Goal: Transaction & Acquisition: Book appointment/travel/reservation

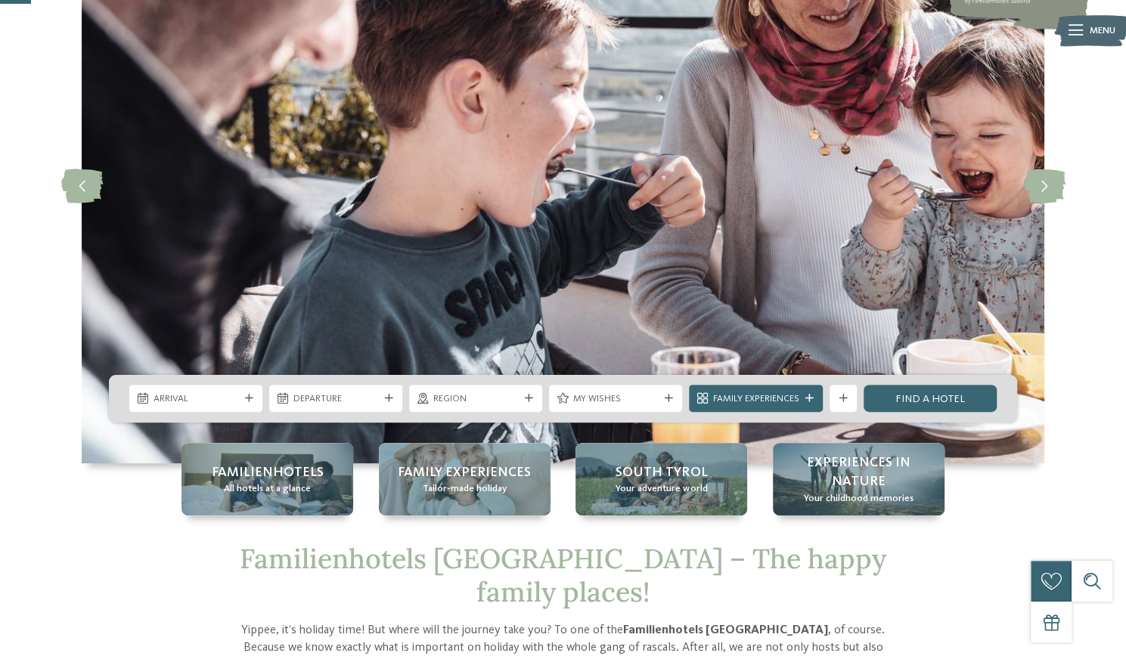
click at [232, 390] on div "Arrival" at bounding box center [195, 398] width 133 height 27
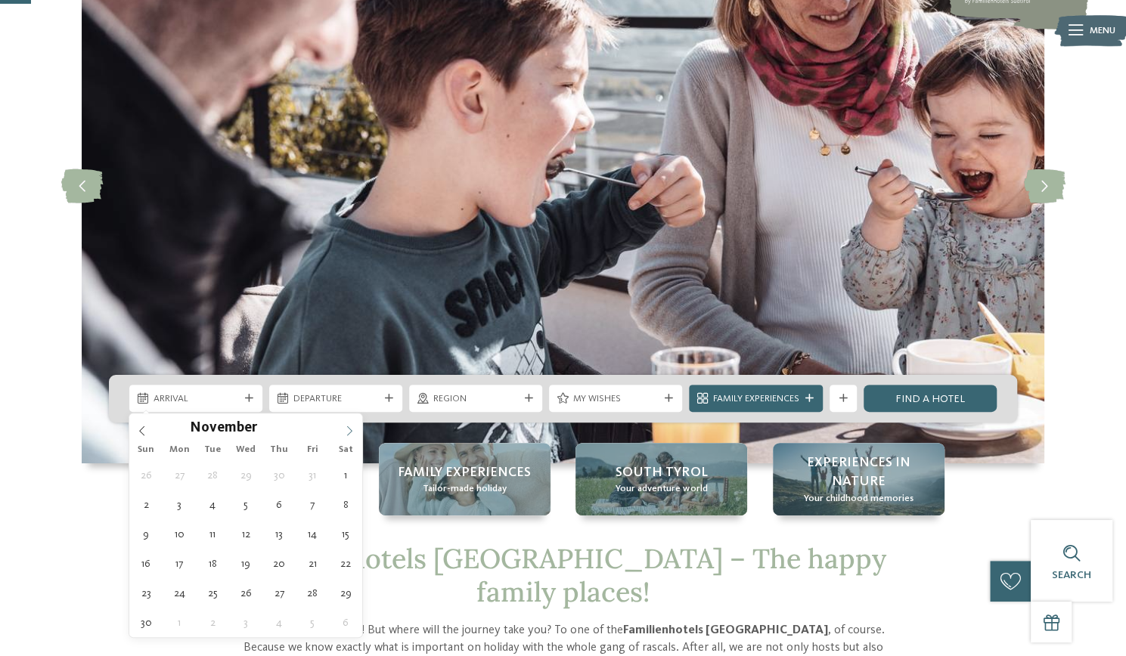
click at [350, 431] on icon at bounding box center [349, 431] width 11 height 11
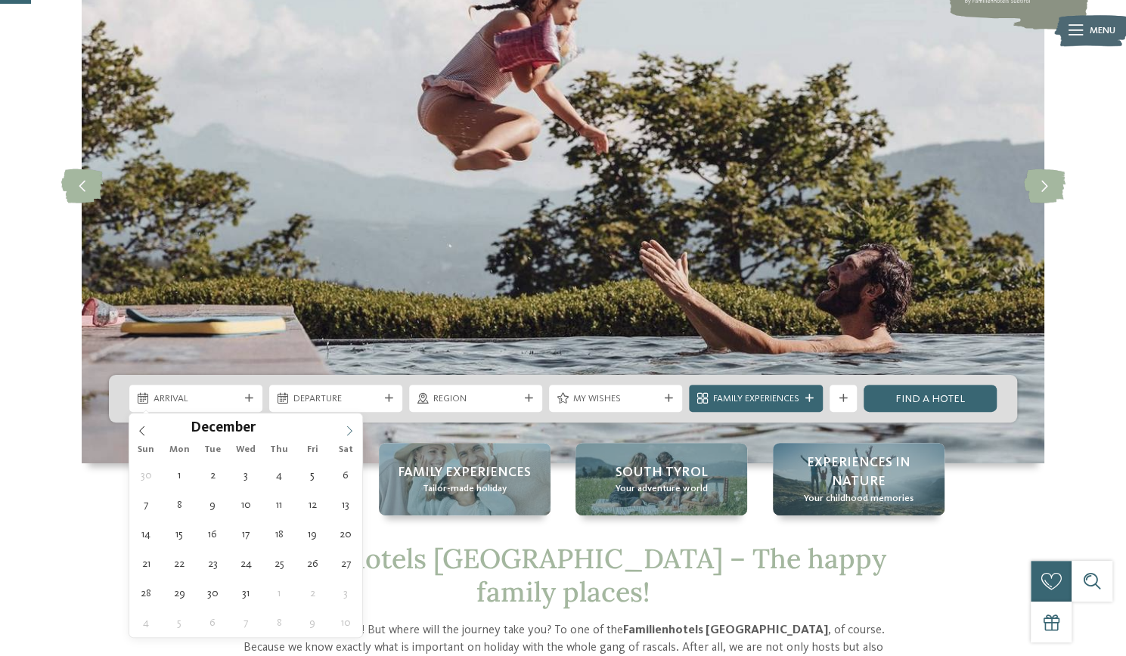
click at [350, 431] on icon at bounding box center [349, 431] width 11 height 11
type div "26.12.2025"
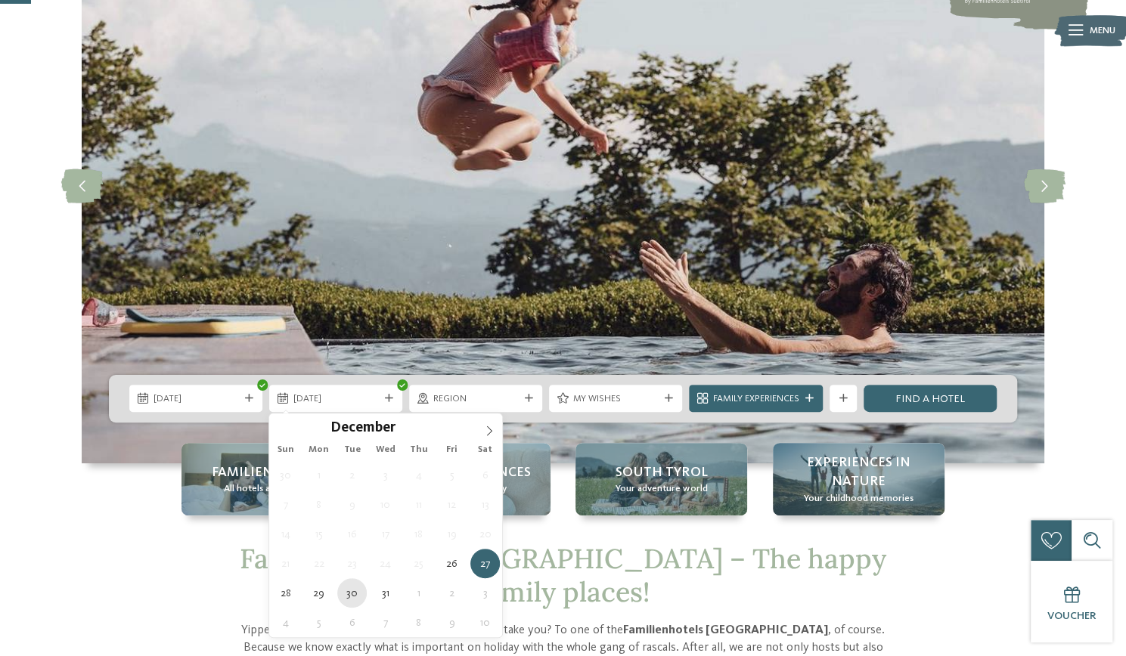
type div "30.12.2025"
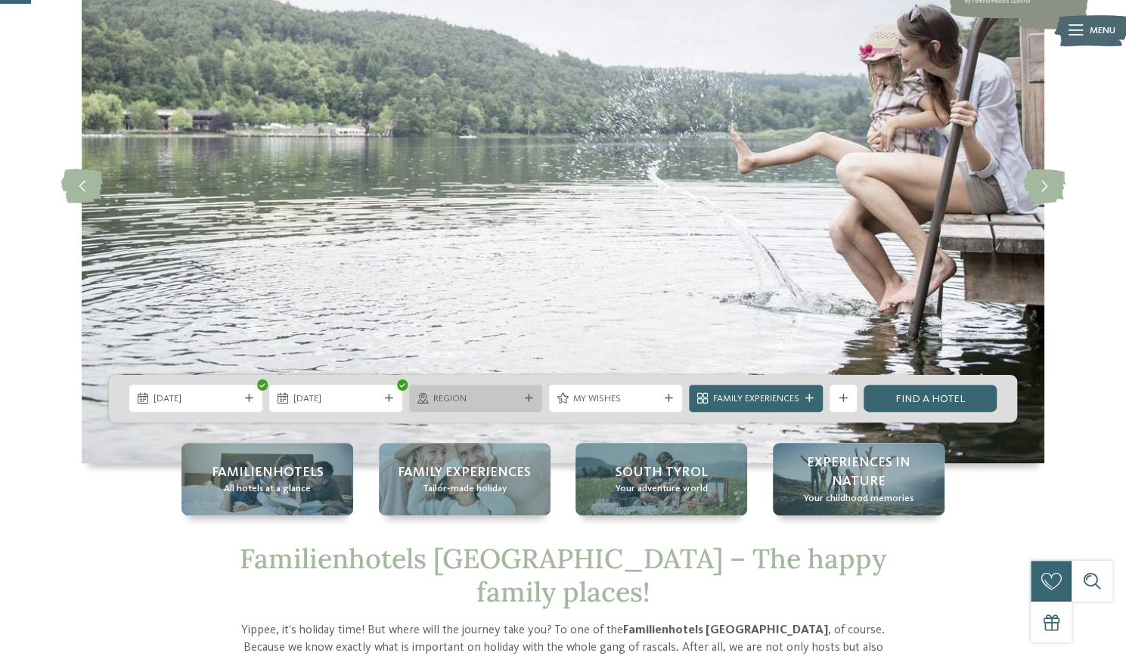
click at [505, 393] on span "Region" at bounding box center [475, 399] width 85 height 14
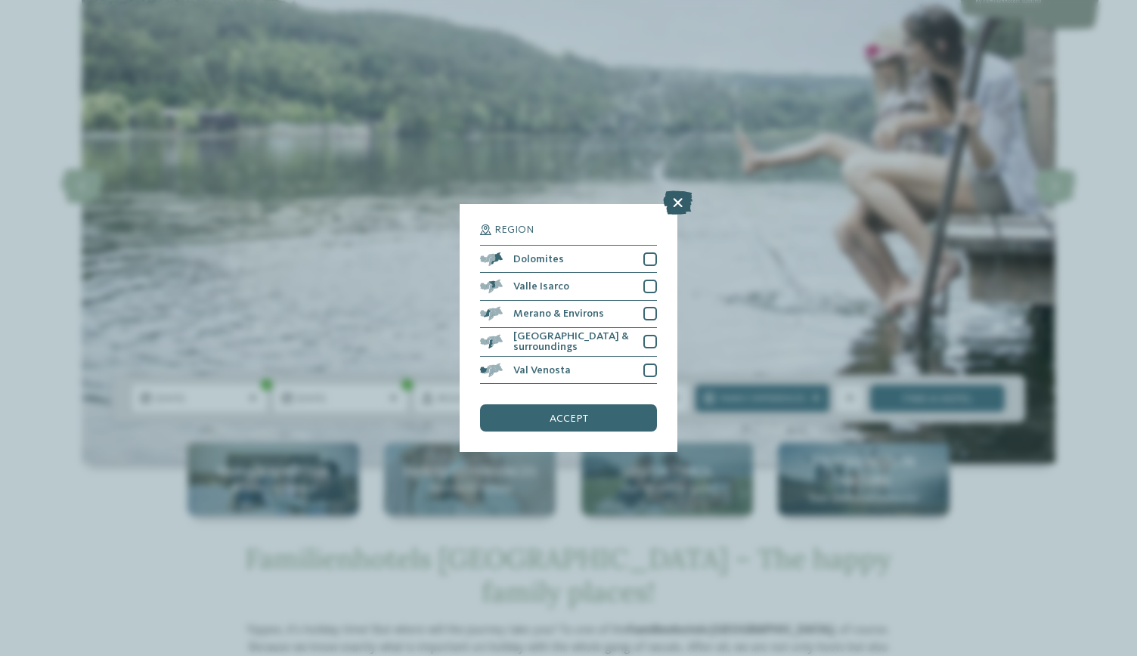
click at [673, 202] on icon at bounding box center [677, 203] width 29 height 24
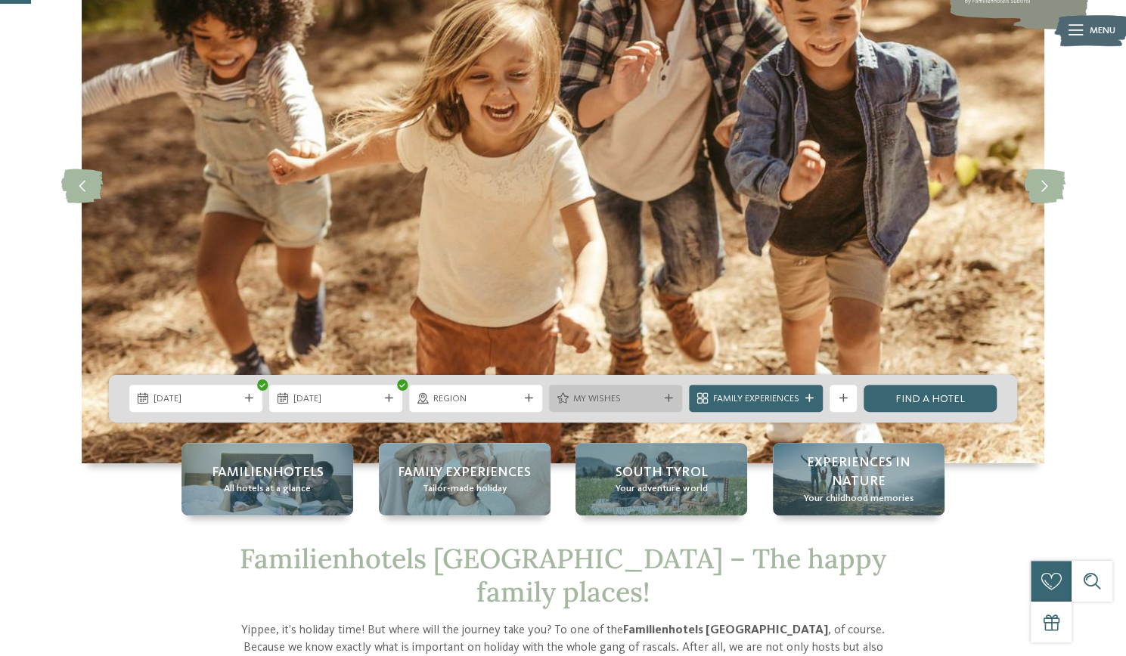
click at [662, 397] on div at bounding box center [669, 399] width 14 height 8
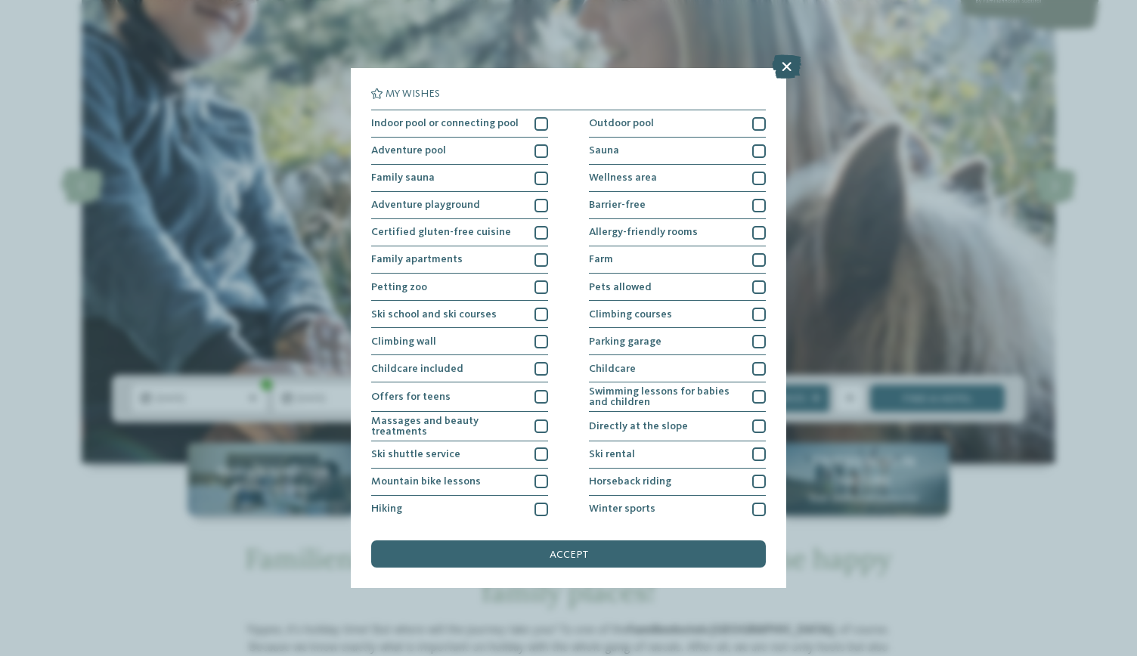
click at [783, 66] on icon at bounding box center [786, 66] width 29 height 24
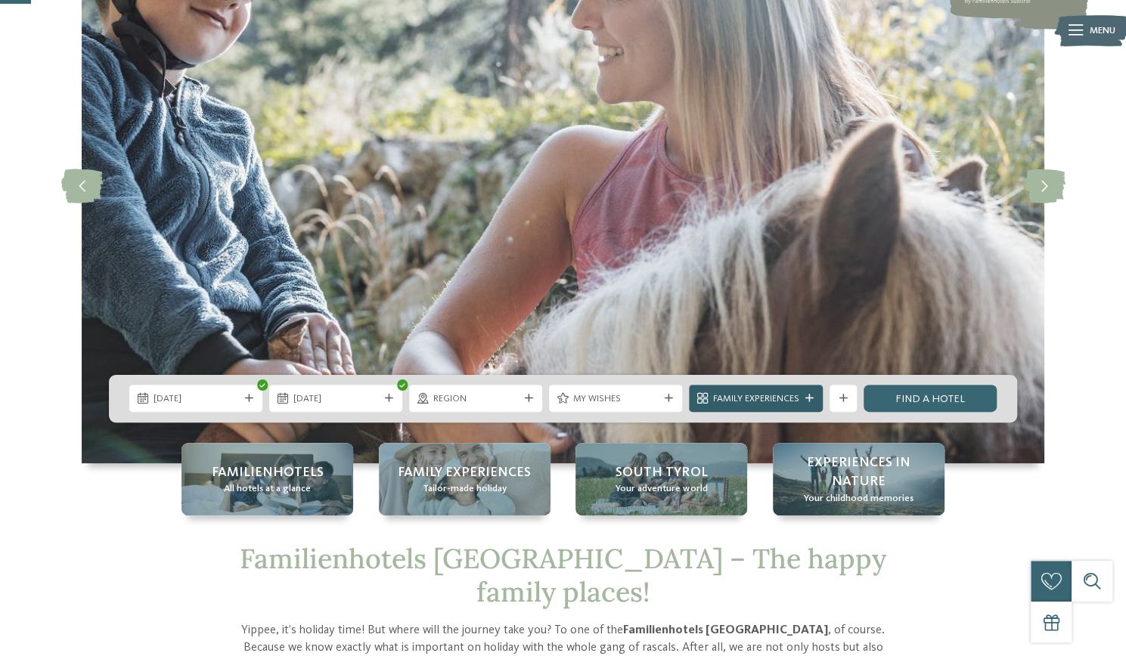
click at [805, 396] on icon at bounding box center [809, 399] width 8 height 8
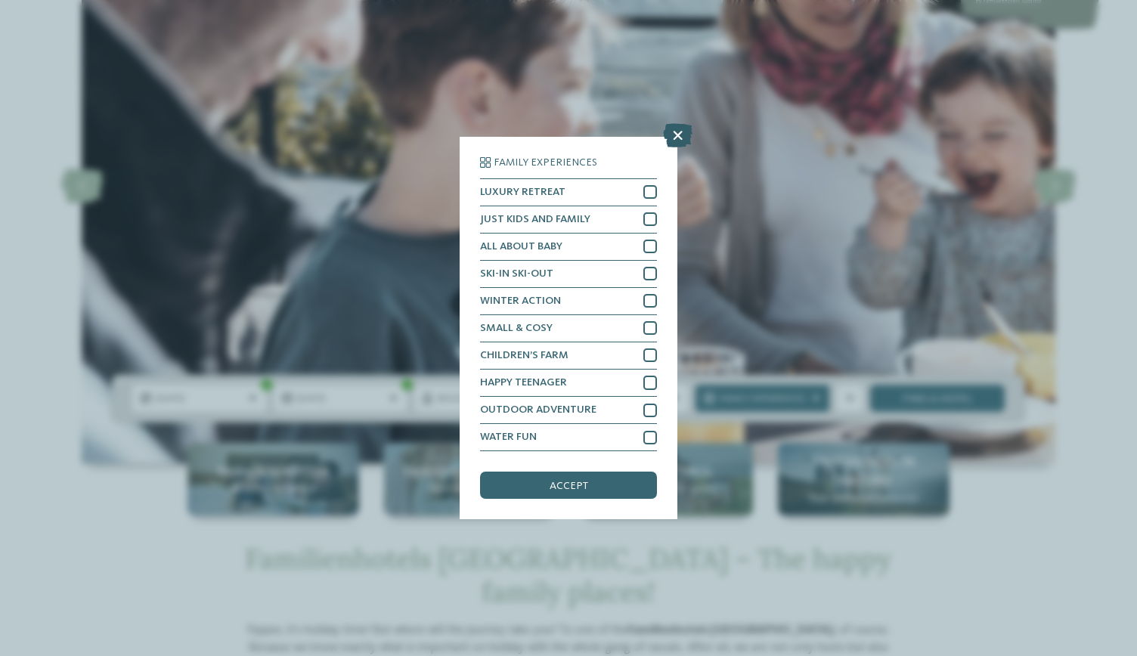
click at [676, 129] on icon at bounding box center [677, 135] width 29 height 24
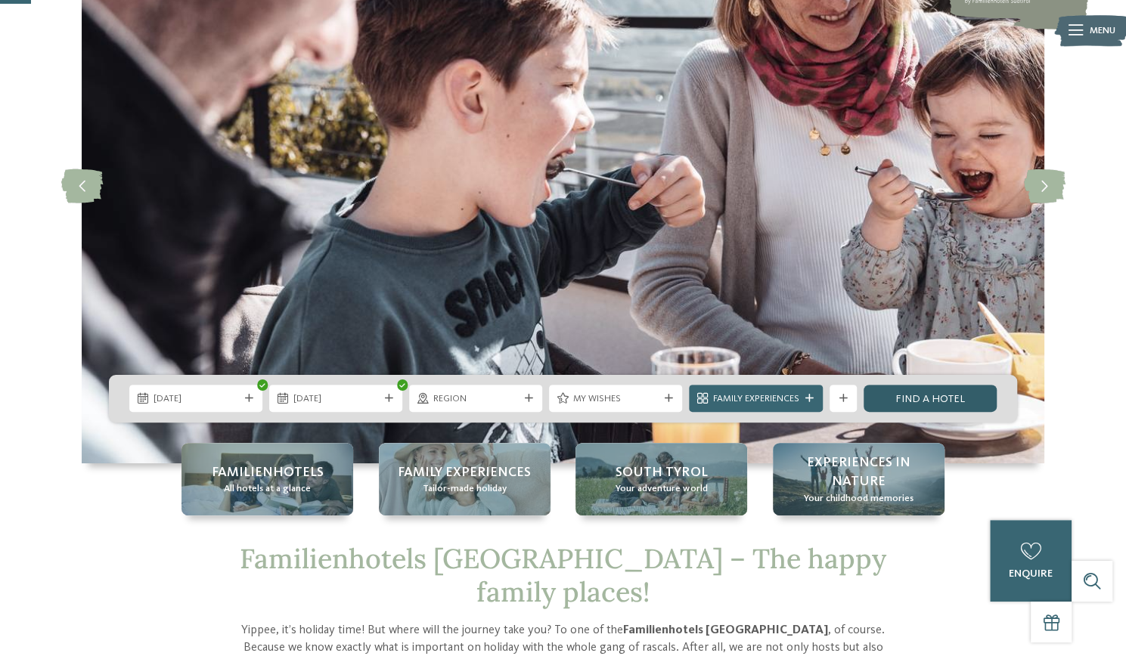
click at [938, 400] on link "Find a hotel" at bounding box center [930, 398] width 133 height 27
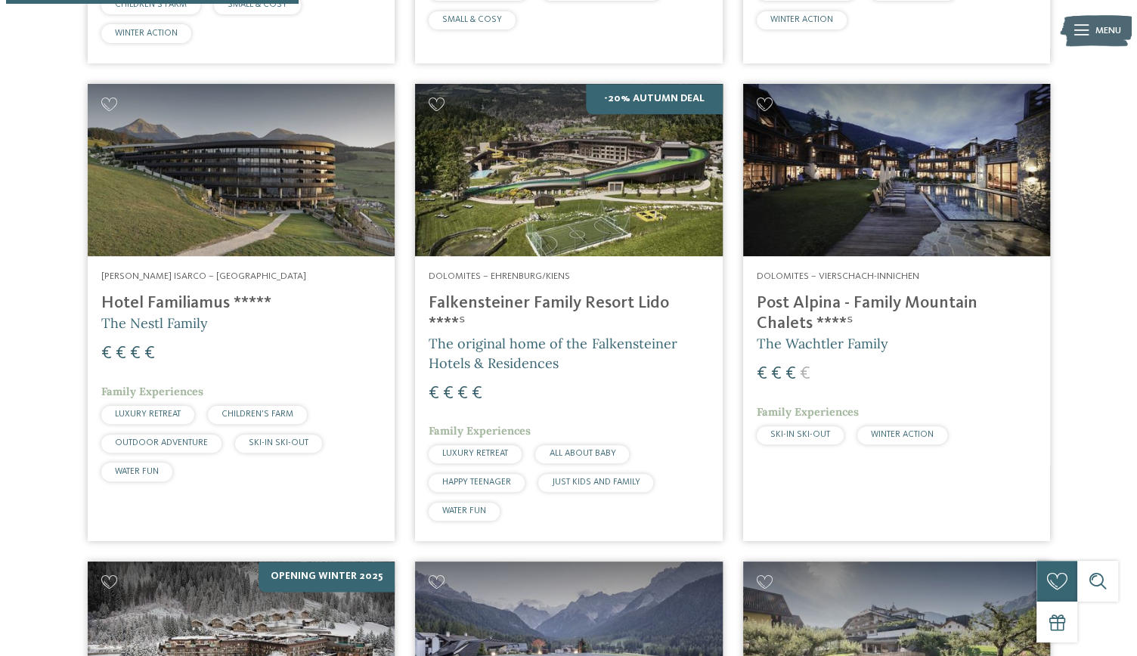
scroll to position [859, 0]
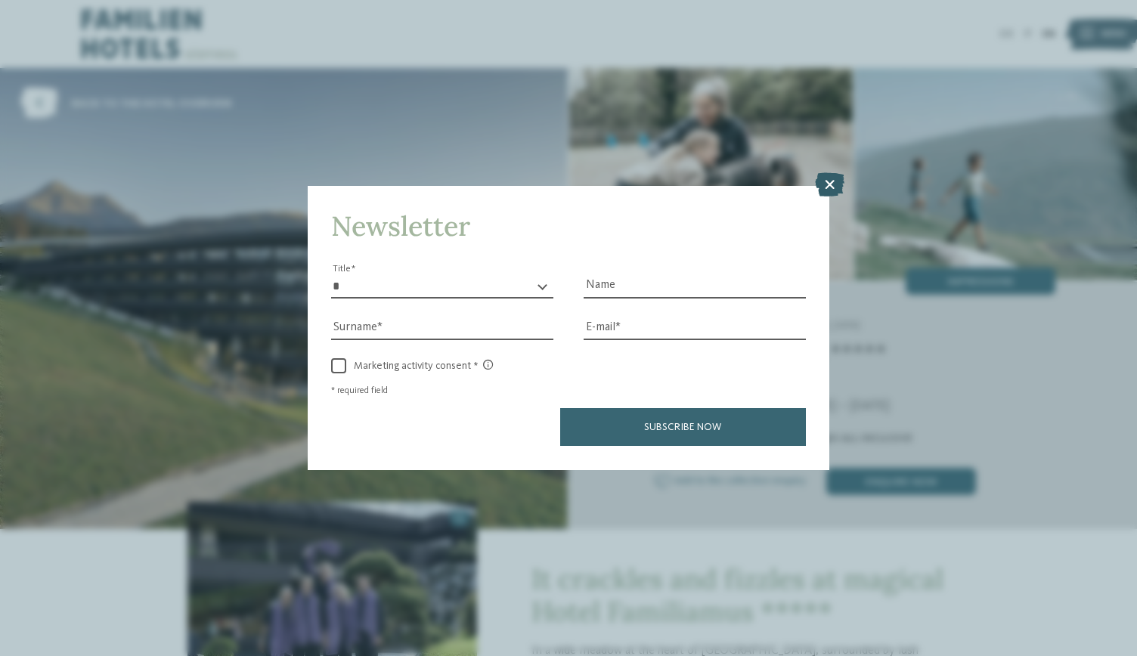
click at [830, 182] on icon at bounding box center [829, 185] width 29 height 24
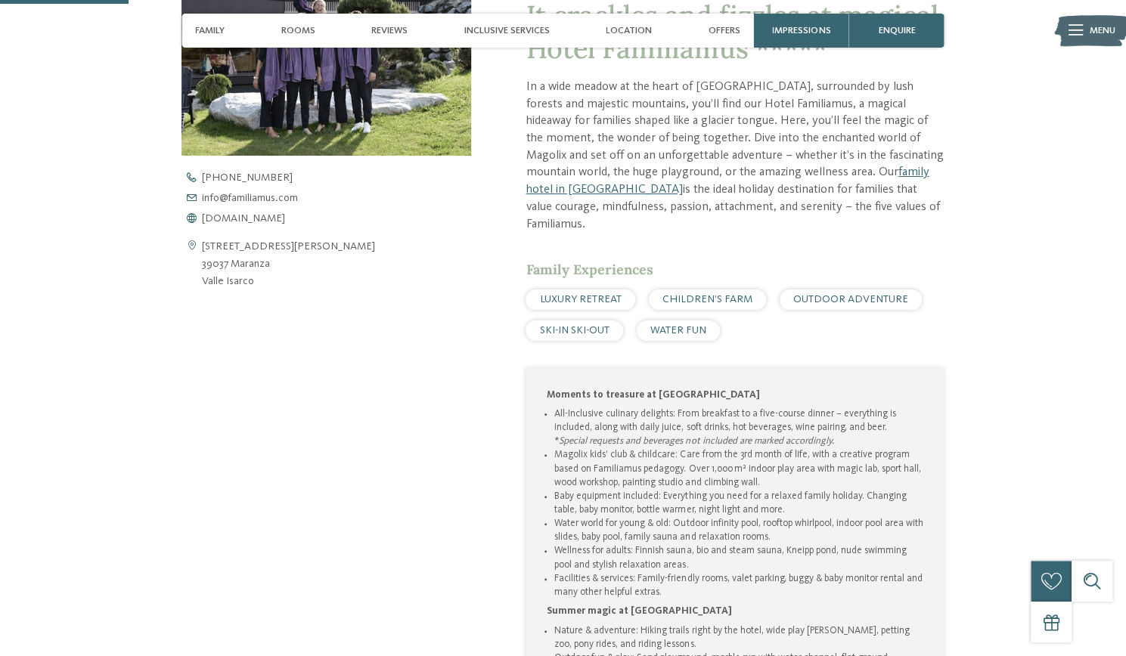
scroll to position [557, 0]
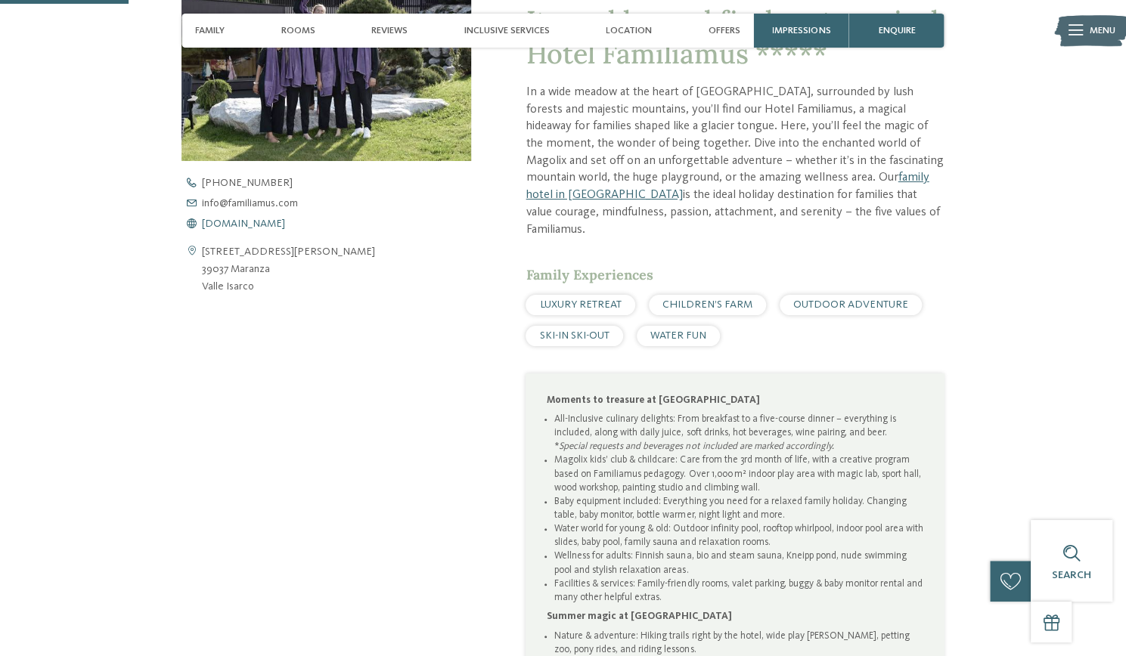
click at [255, 225] on span "www.familiamus.com" at bounding box center [243, 224] width 83 height 11
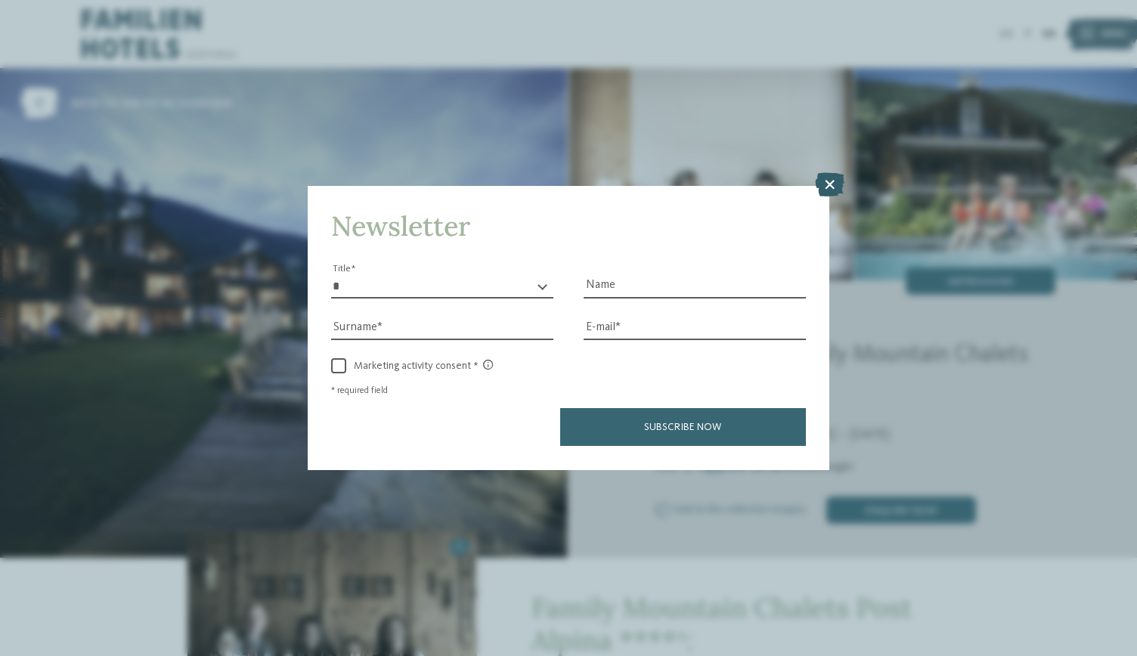
click at [829, 194] on icon at bounding box center [829, 185] width 29 height 24
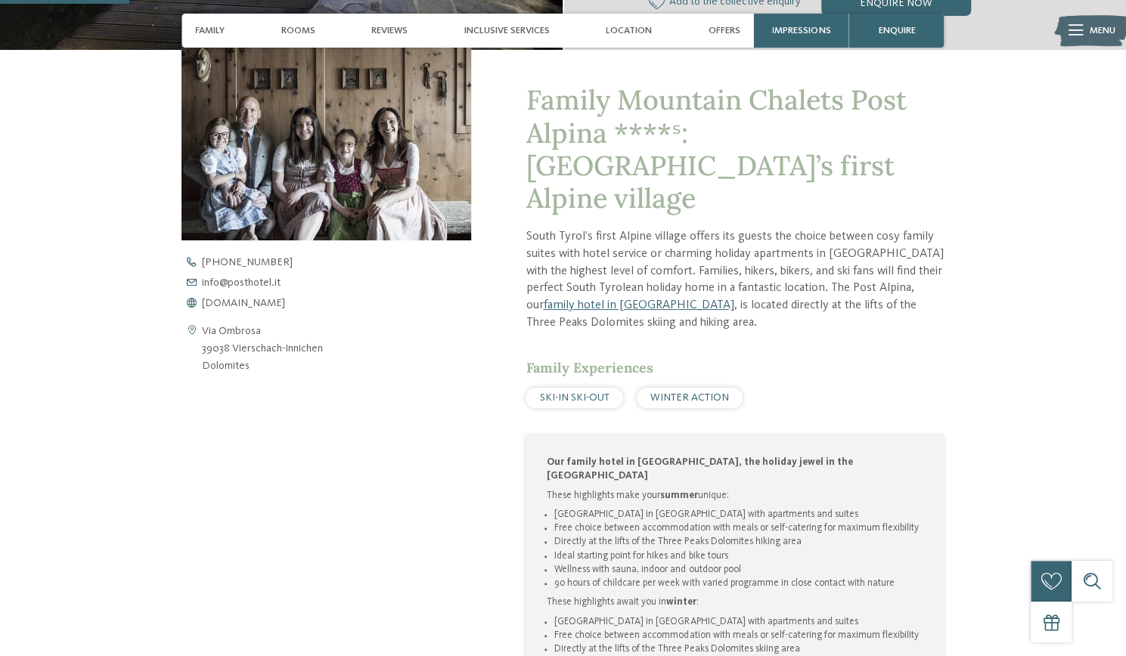
scroll to position [507, 0]
click at [251, 301] on span "www.postalpina.it" at bounding box center [243, 302] width 83 height 11
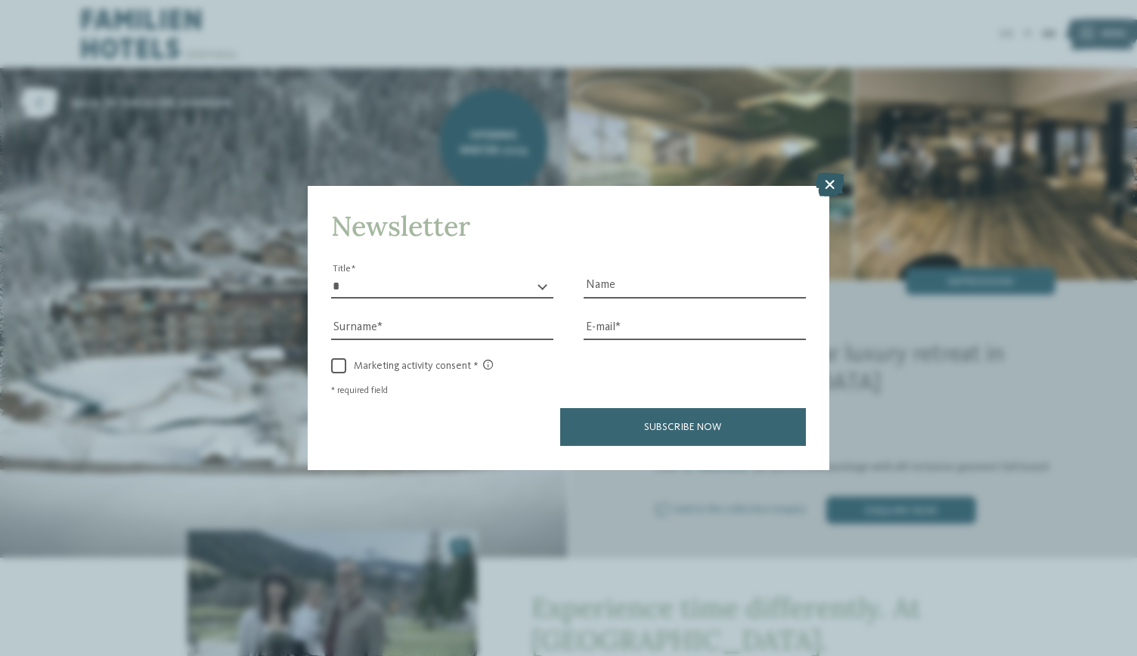
click at [829, 186] on icon at bounding box center [829, 185] width 29 height 24
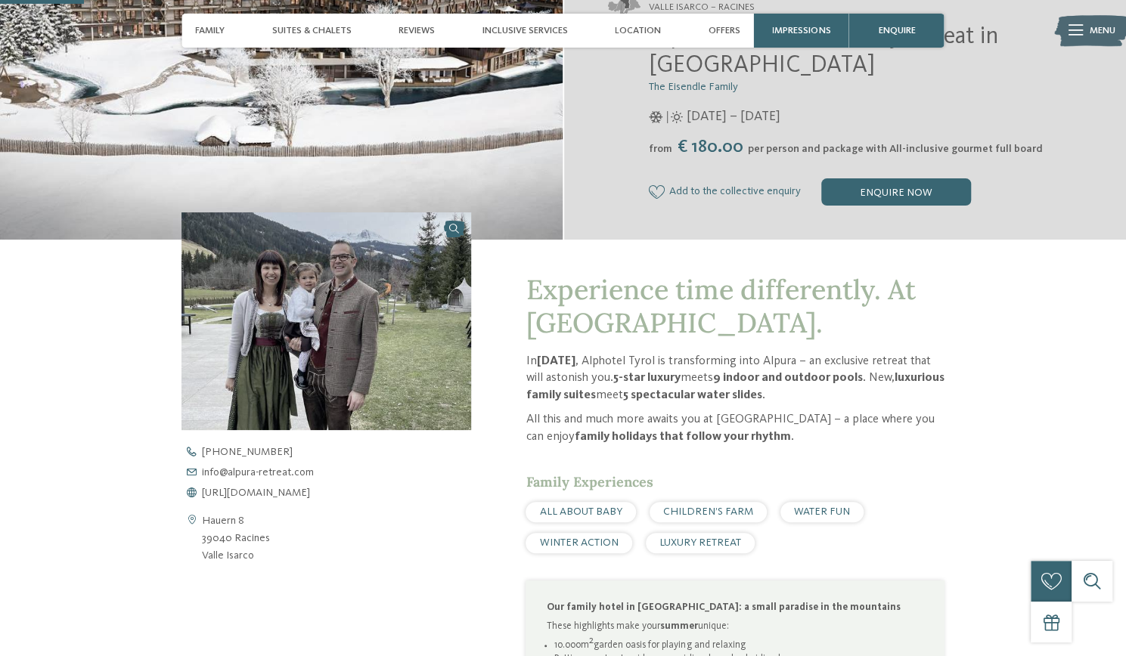
scroll to position [321, 0]
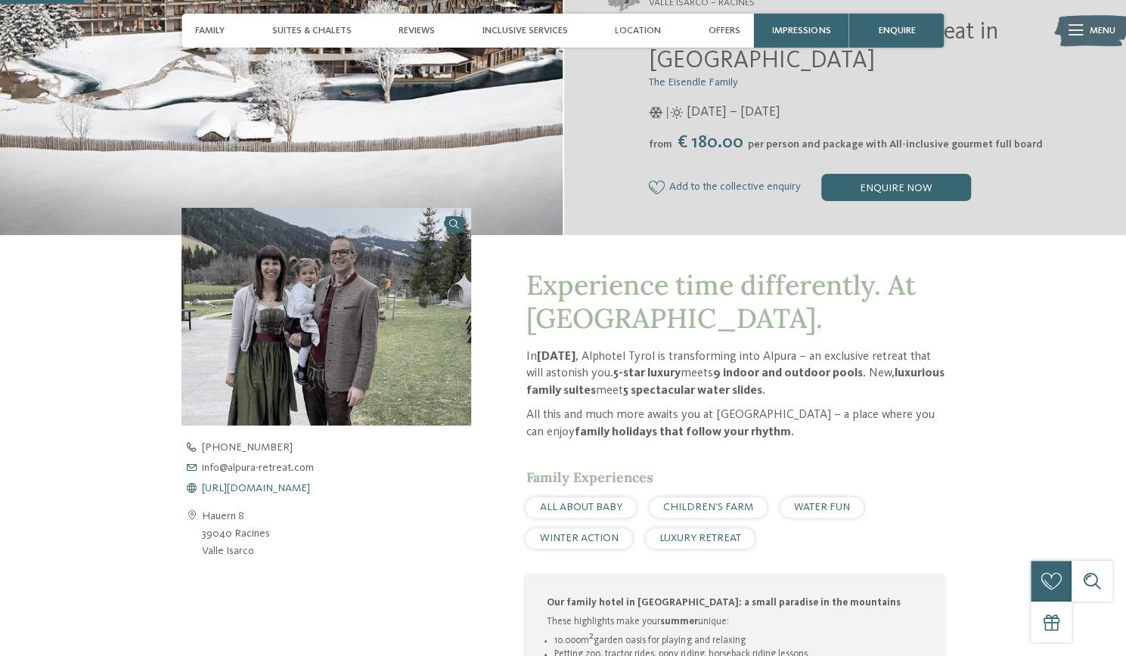
click at [265, 486] on span "https://www.alpura-retreat.com/en" at bounding box center [256, 488] width 108 height 11
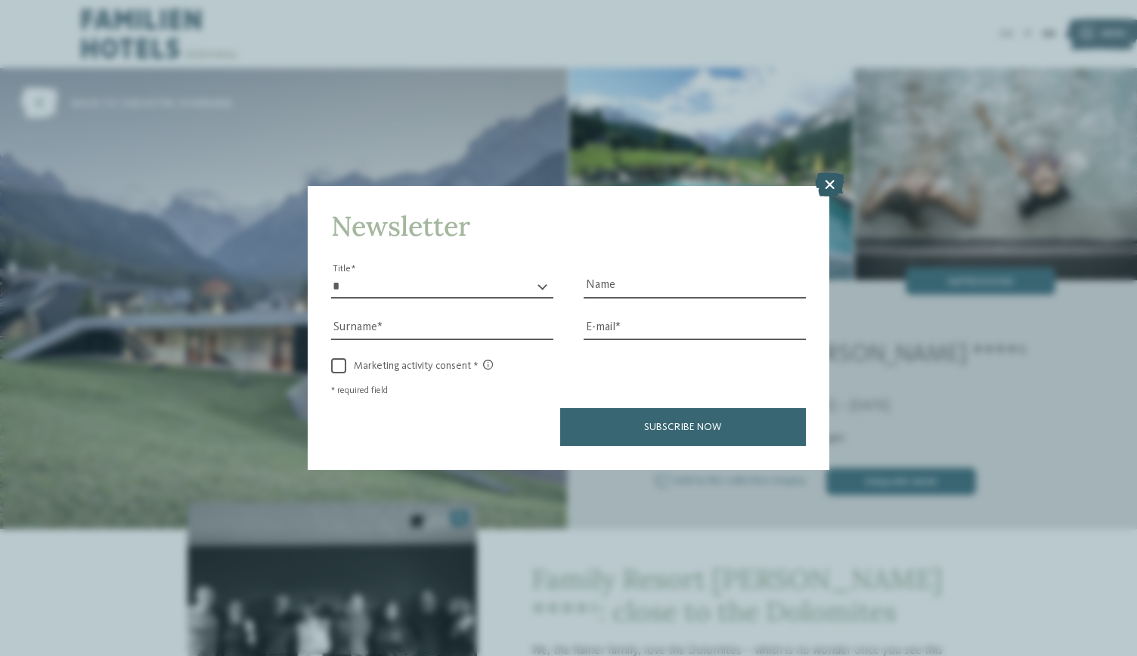
click at [830, 184] on icon at bounding box center [829, 185] width 29 height 24
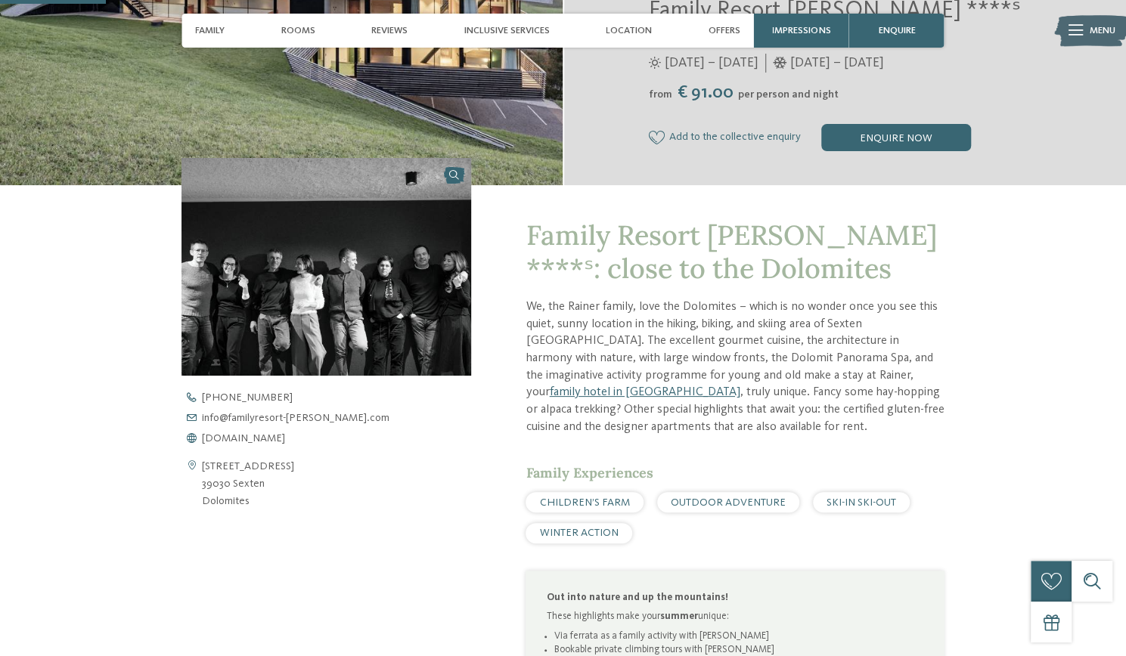
scroll to position [343, 0]
click at [269, 434] on span "www.familyresort-rainer.com" at bounding box center [243, 438] width 83 height 11
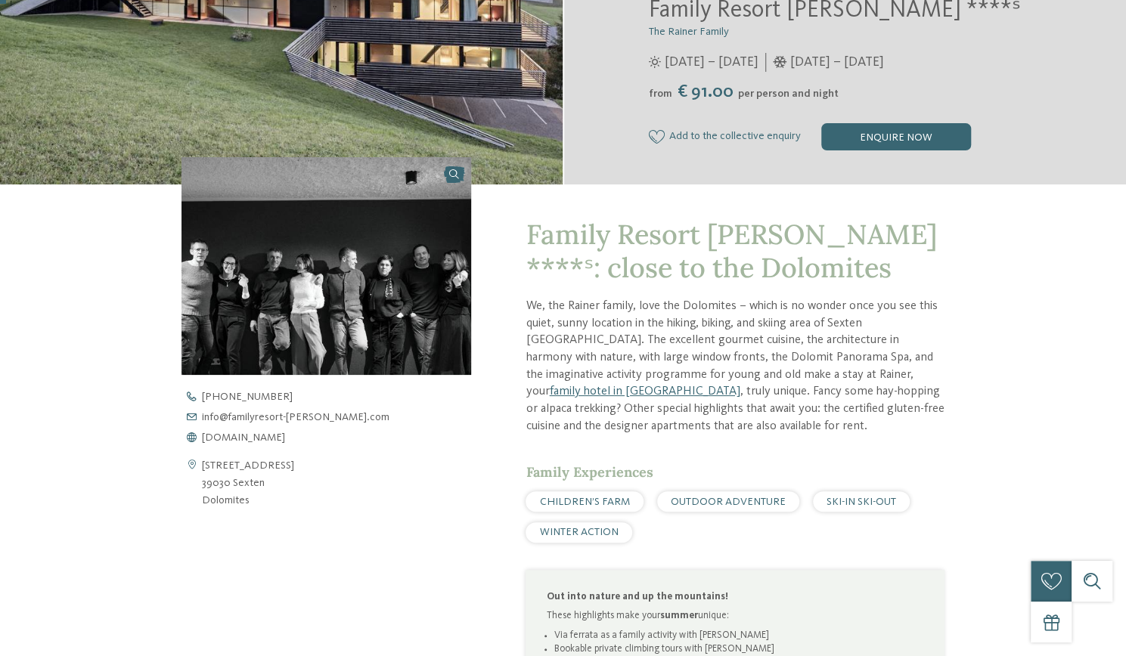
scroll to position [0, 0]
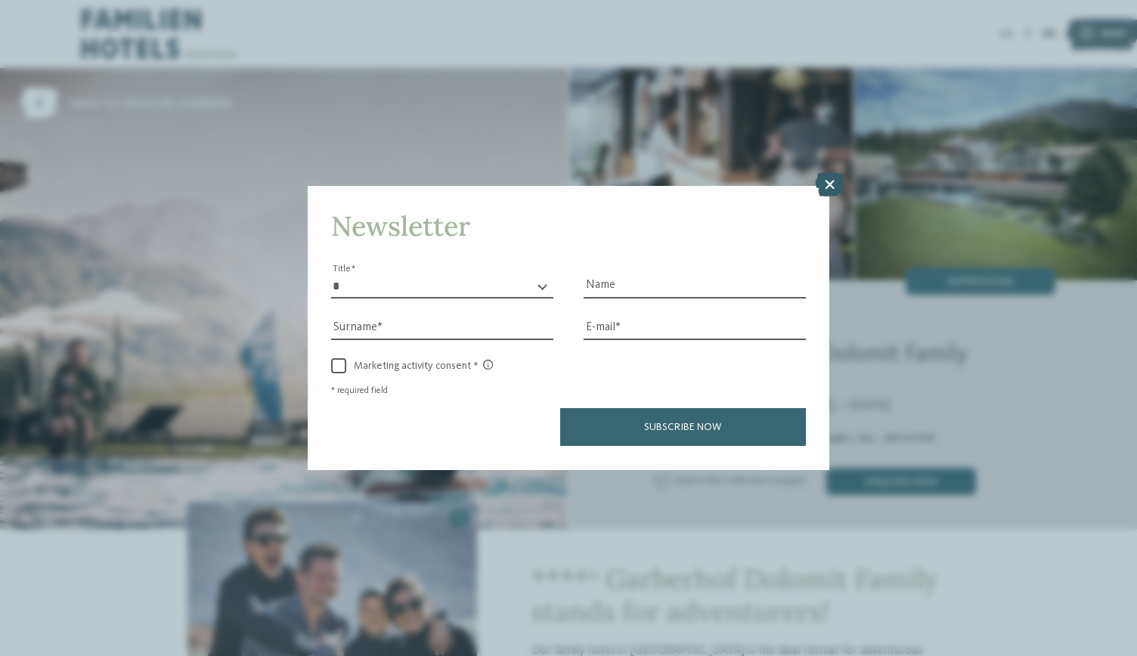
click at [835, 188] on icon at bounding box center [829, 185] width 29 height 24
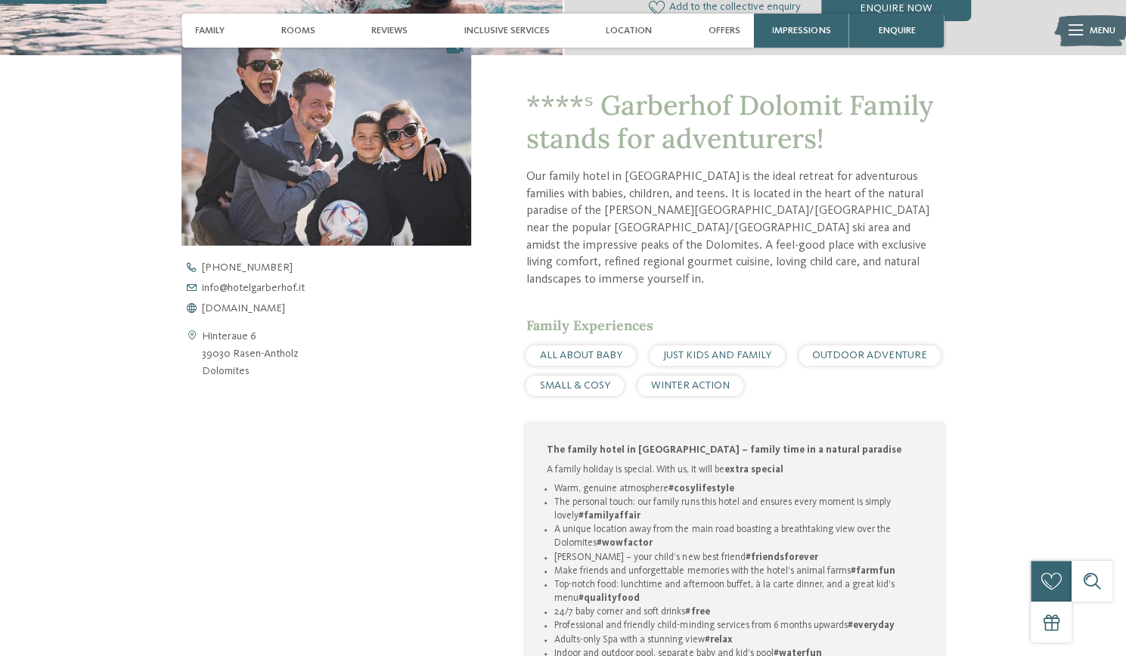
scroll to position [490, 0]
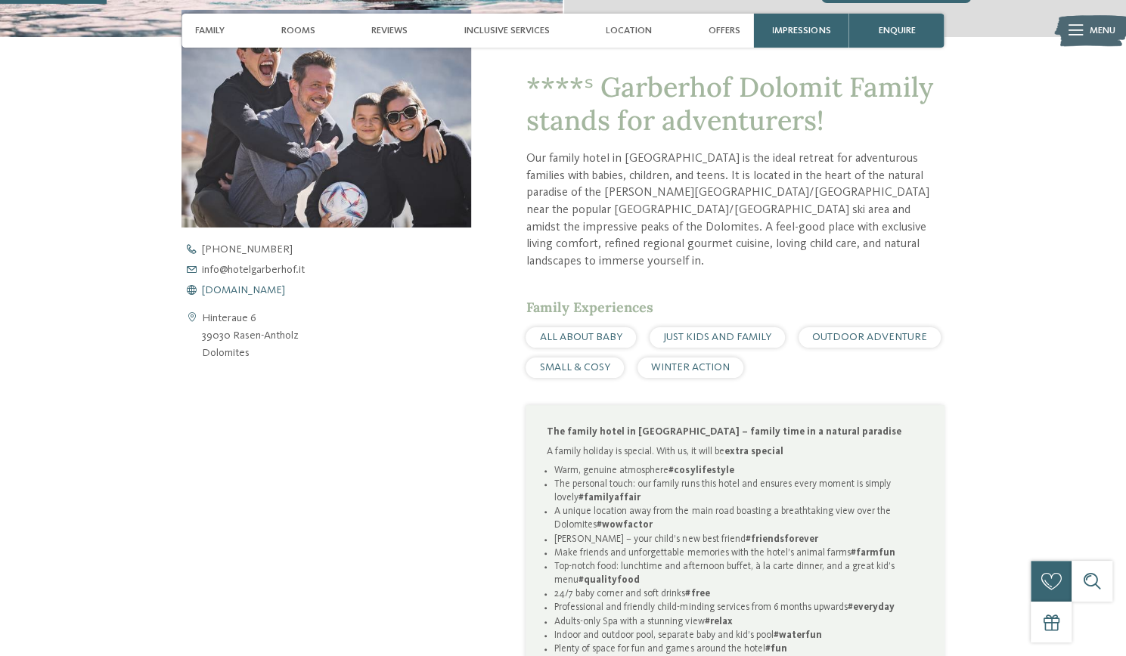
click at [280, 290] on span "www.hotelgarberhof.it" at bounding box center [243, 290] width 83 height 11
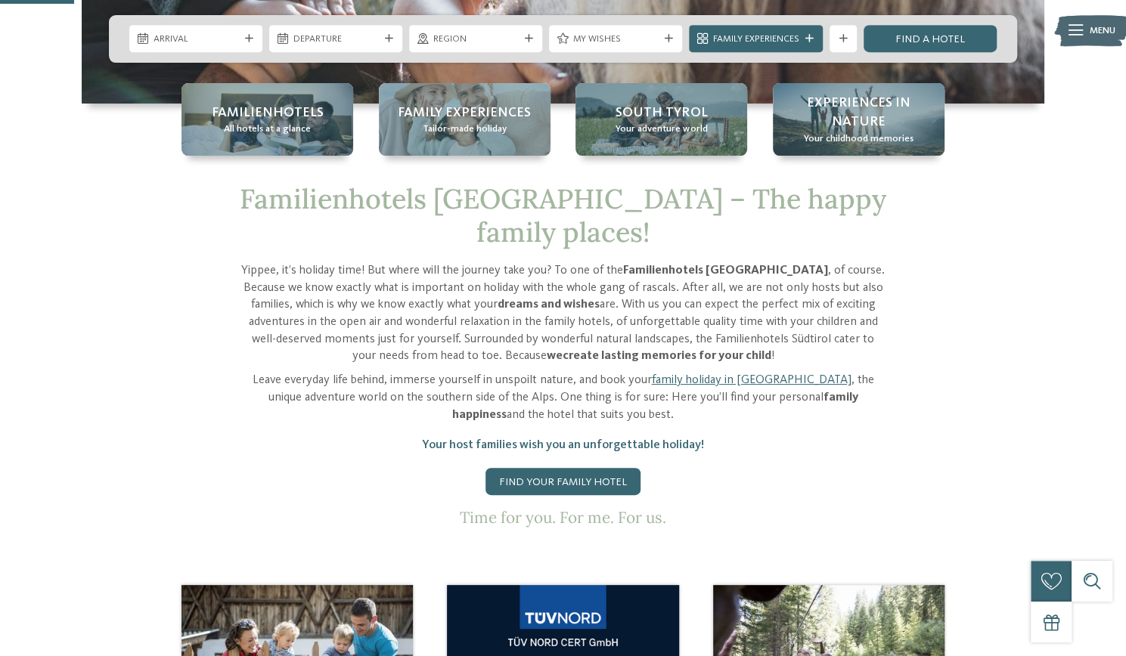
scroll to position [397, 0]
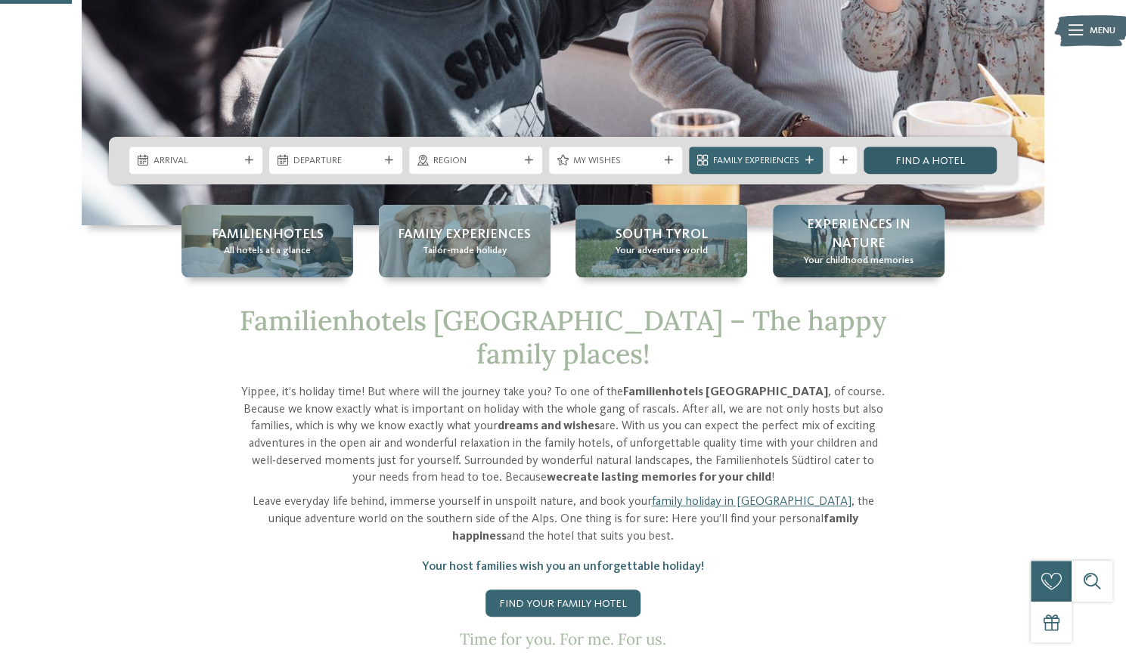
click at [960, 163] on link "Find a hotel" at bounding box center [930, 160] width 133 height 27
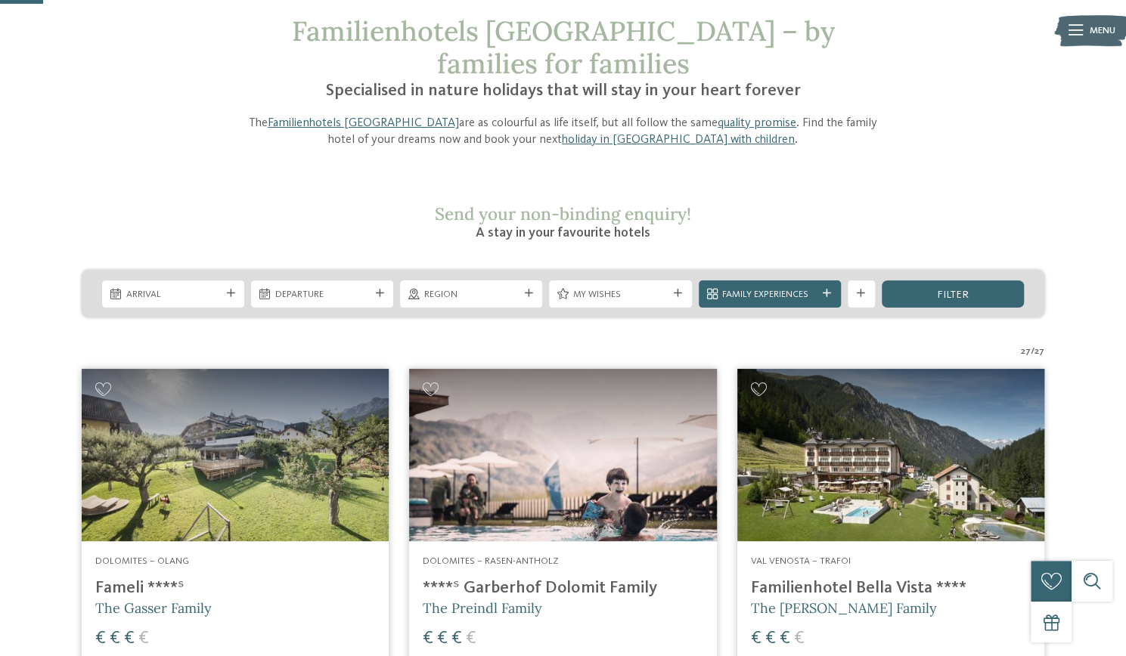
scroll to position [79, 0]
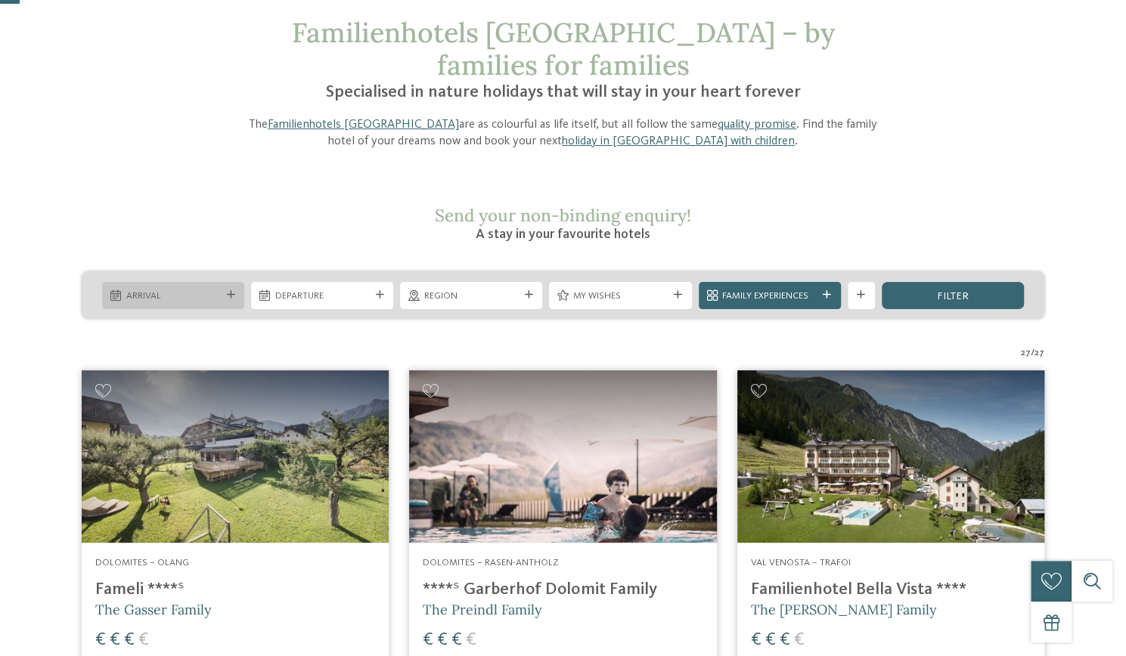
click at [156, 290] on span "Arrival" at bounding box center [173, 297] width 95 height 14
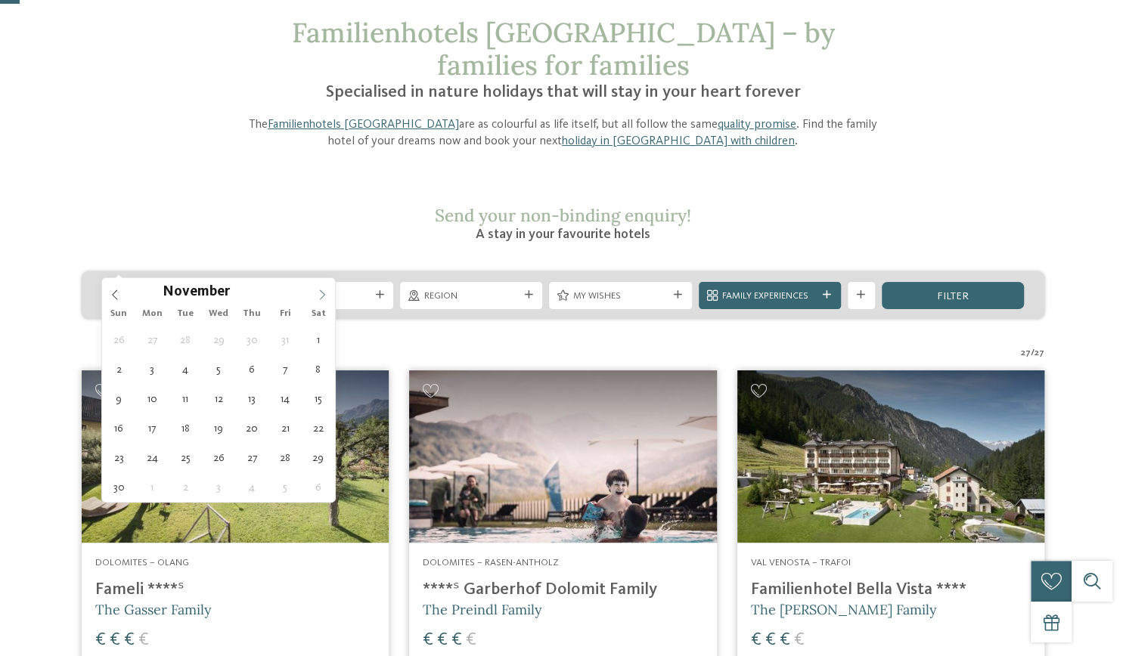
click at [324, 298] on icon at bounding box center [322, 295] width 11 height 11
type div "23.12.2025"
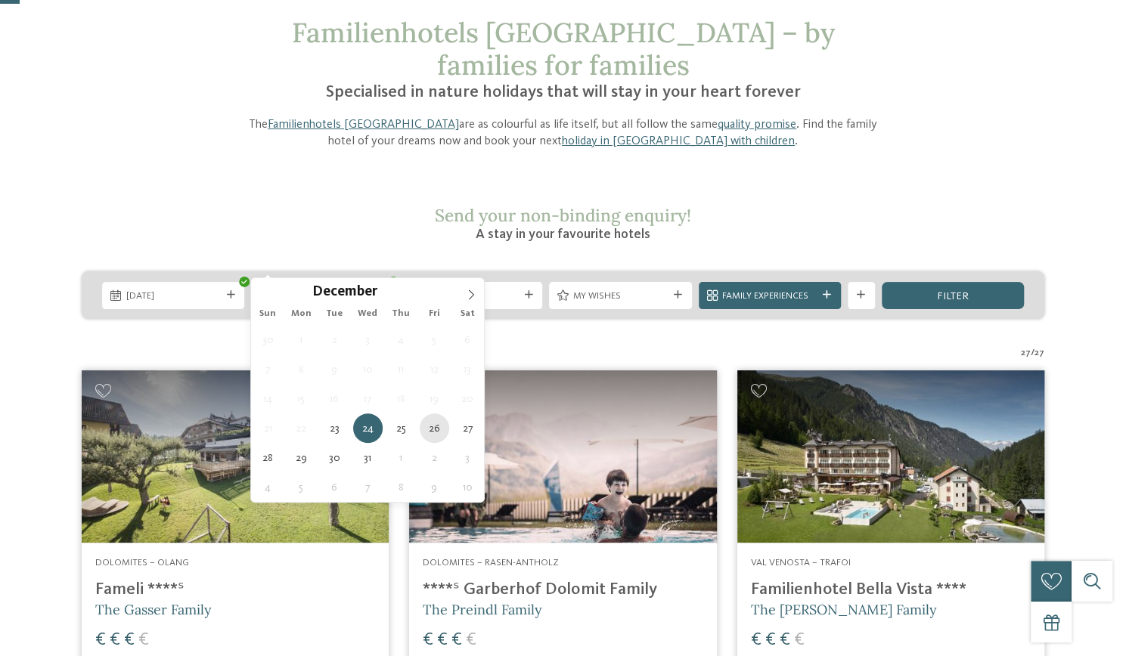
type div "26.12.2025"
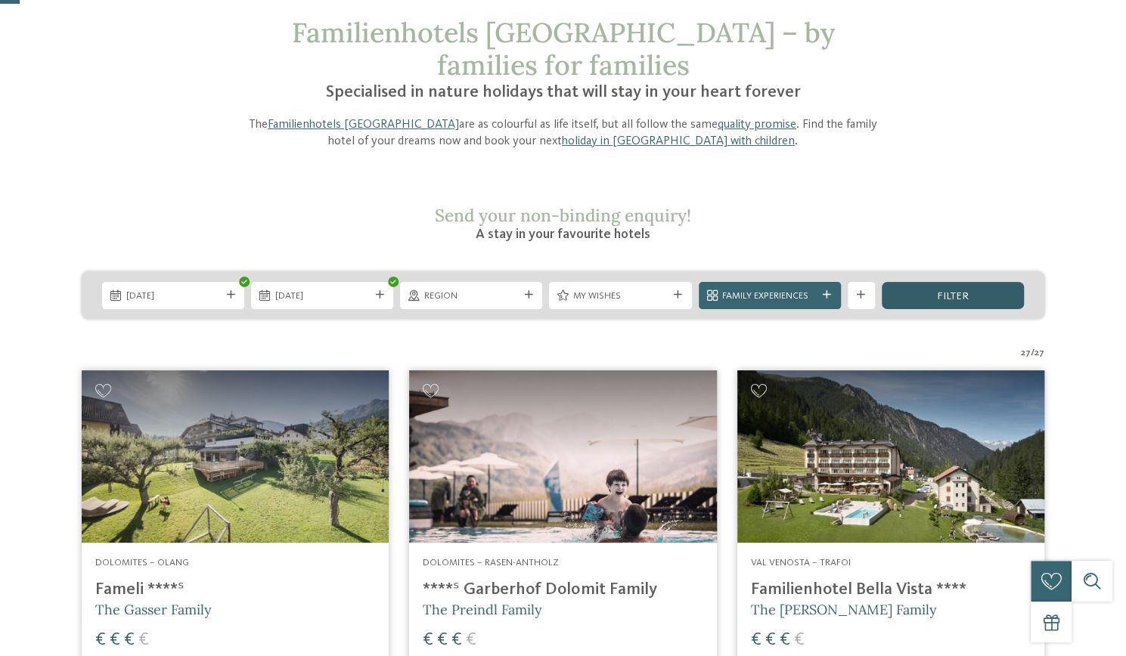
click at [945, 282] on div "filter" at bounding box center [953, 295] width 142 height 27
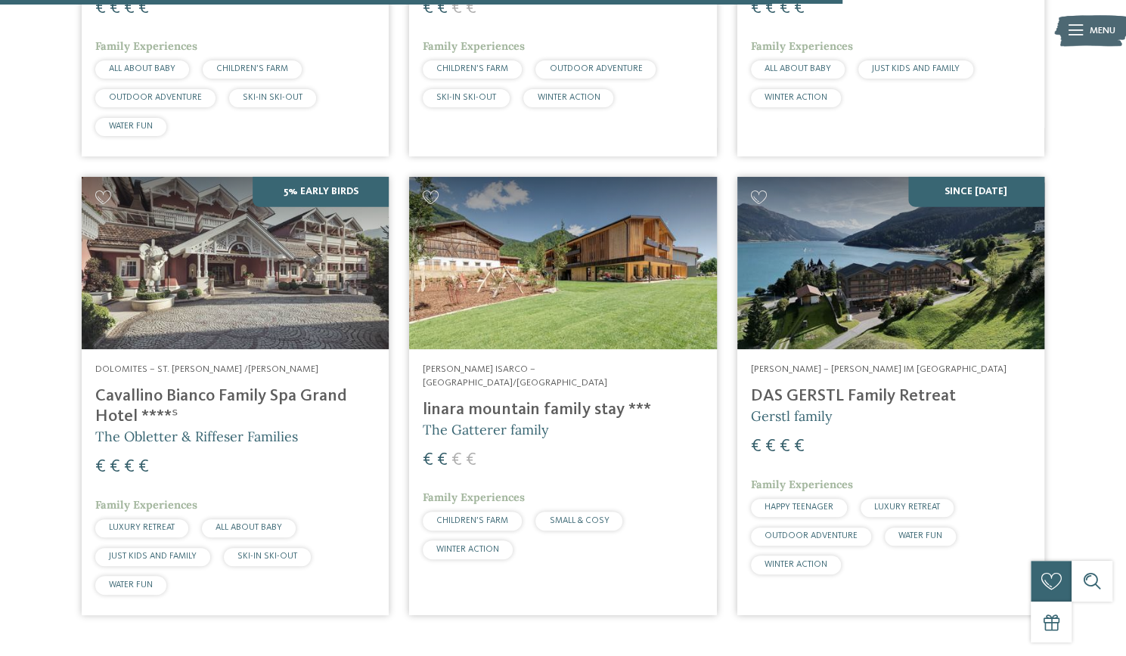
scroll to position [2166, 0]
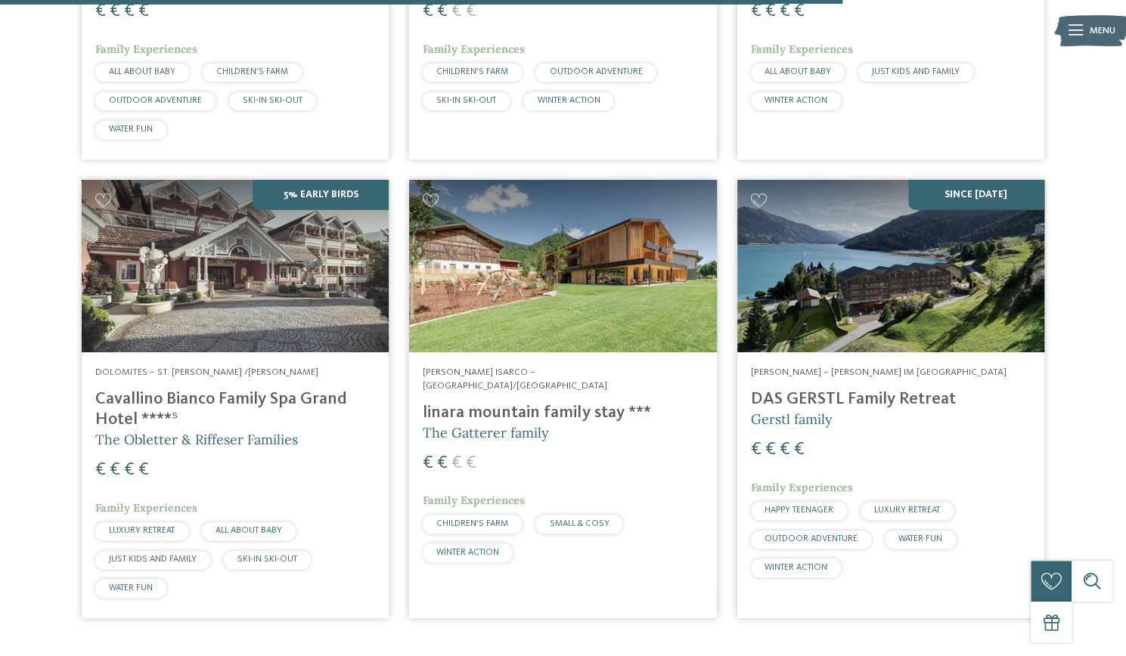
click at [833, 389] on h4 "DAS GERSTL Family Retreat" at bounding box center [891, 399] width 280 height 20
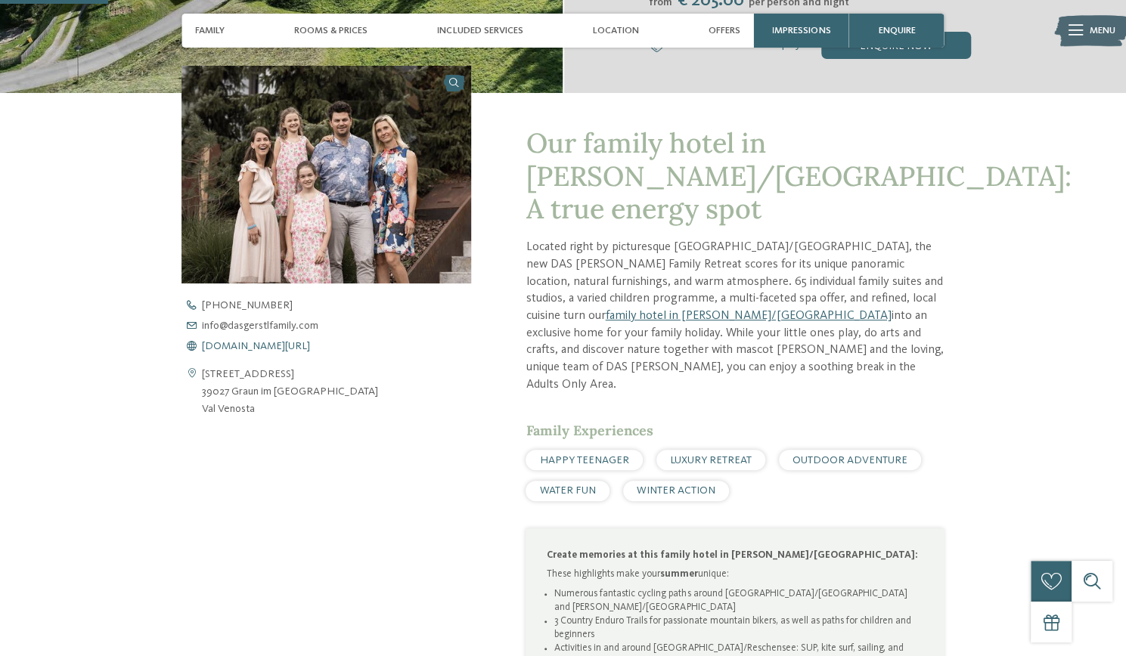
click at [304, 343] on span "www.dasgerstlfamily.com/en" at bounding box center [256, 346] width 108 height 11
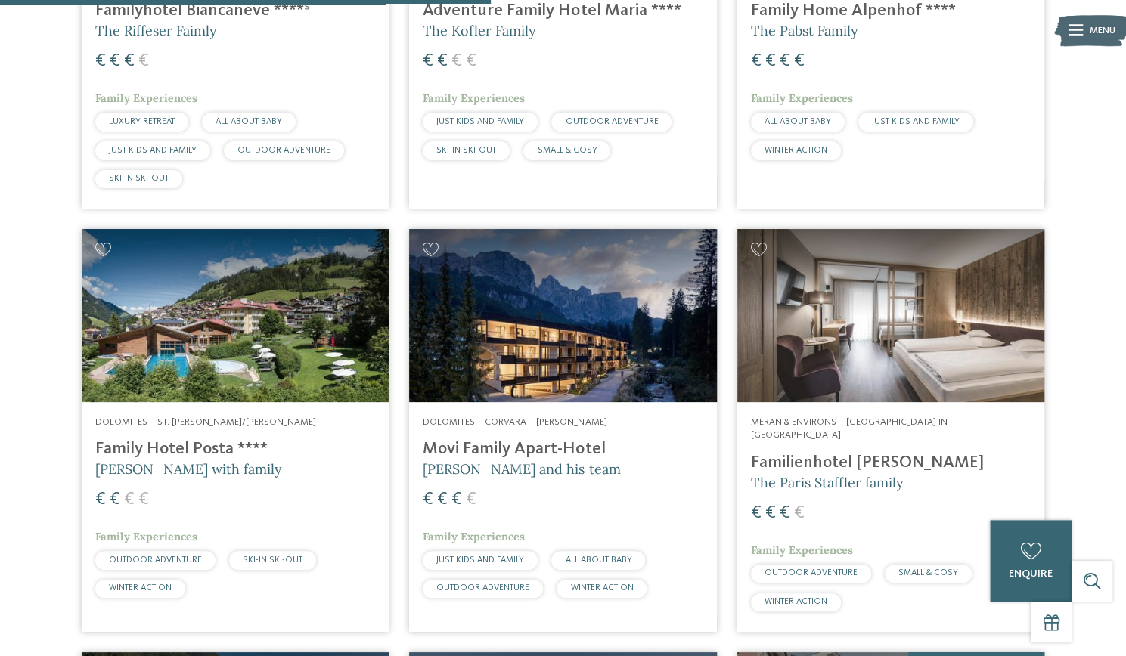
scroll to position [1966, 0]
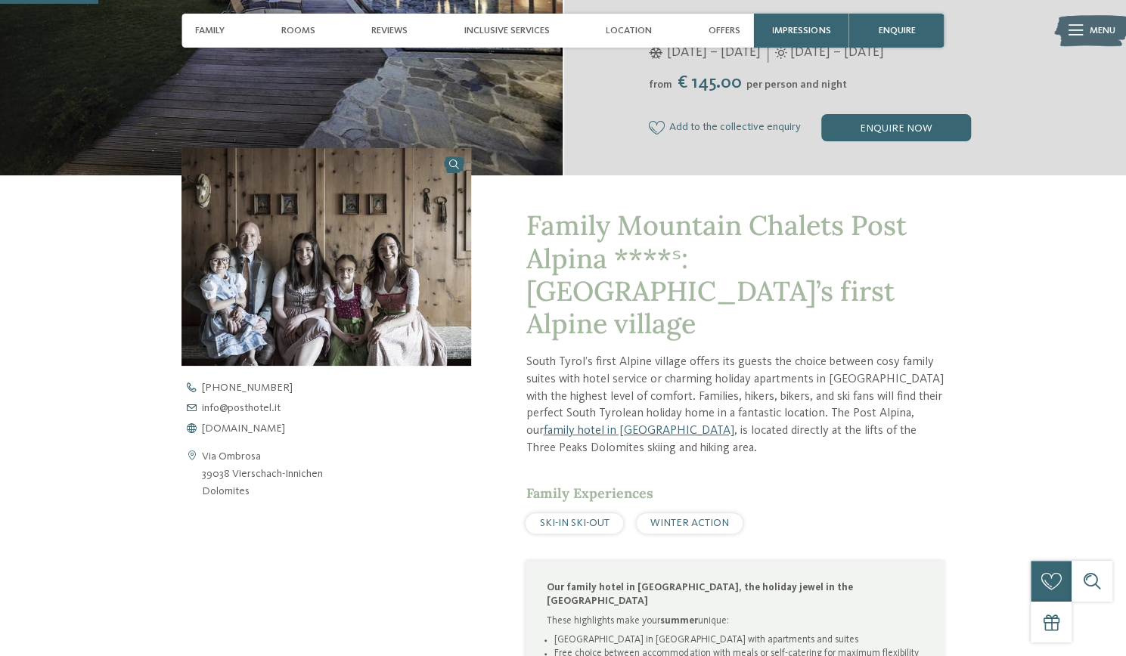
scroll to position [384, 0]
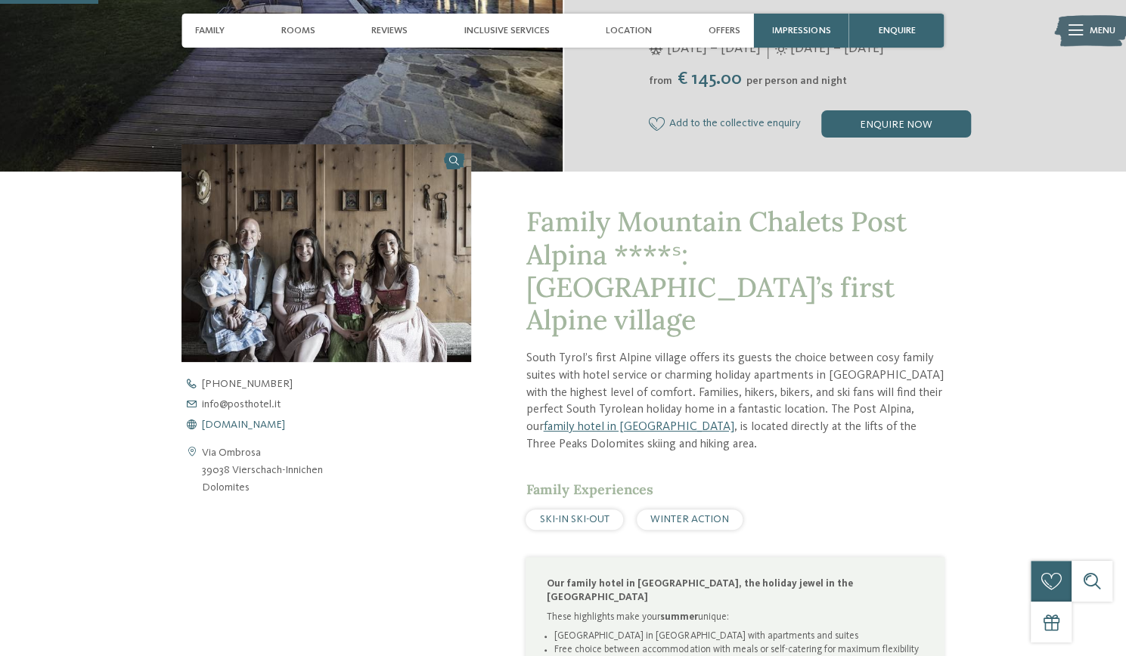
click at [257, 427] on span "www.postalpina.it" at bounding box center [243, 425] width 83 height 11
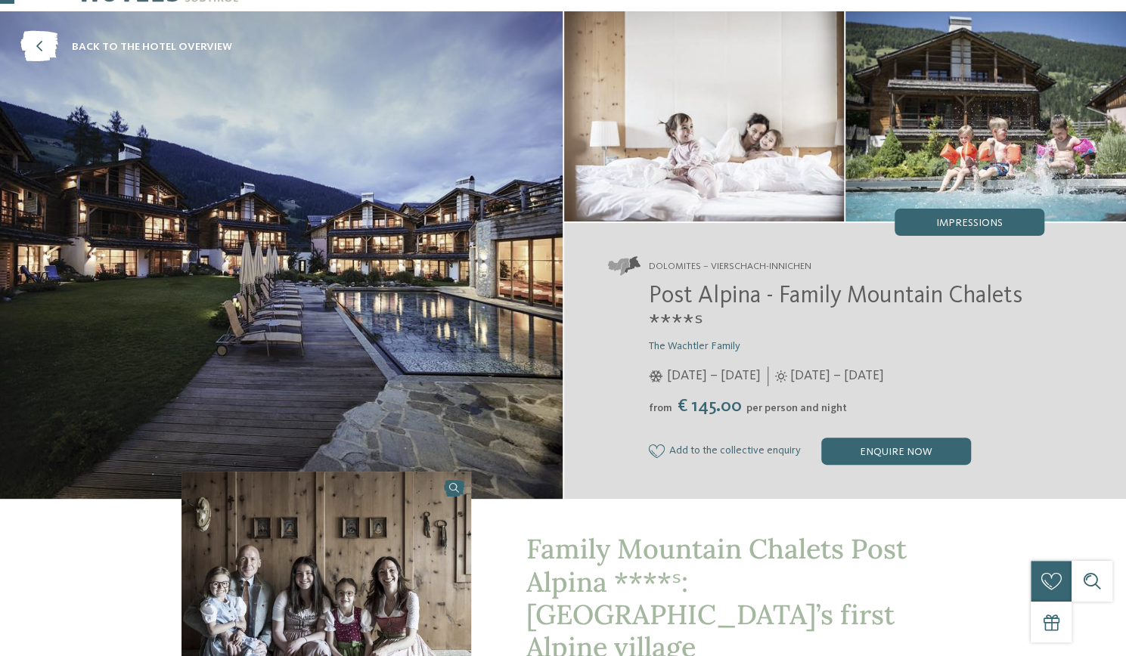
scroll to position [0, 0]
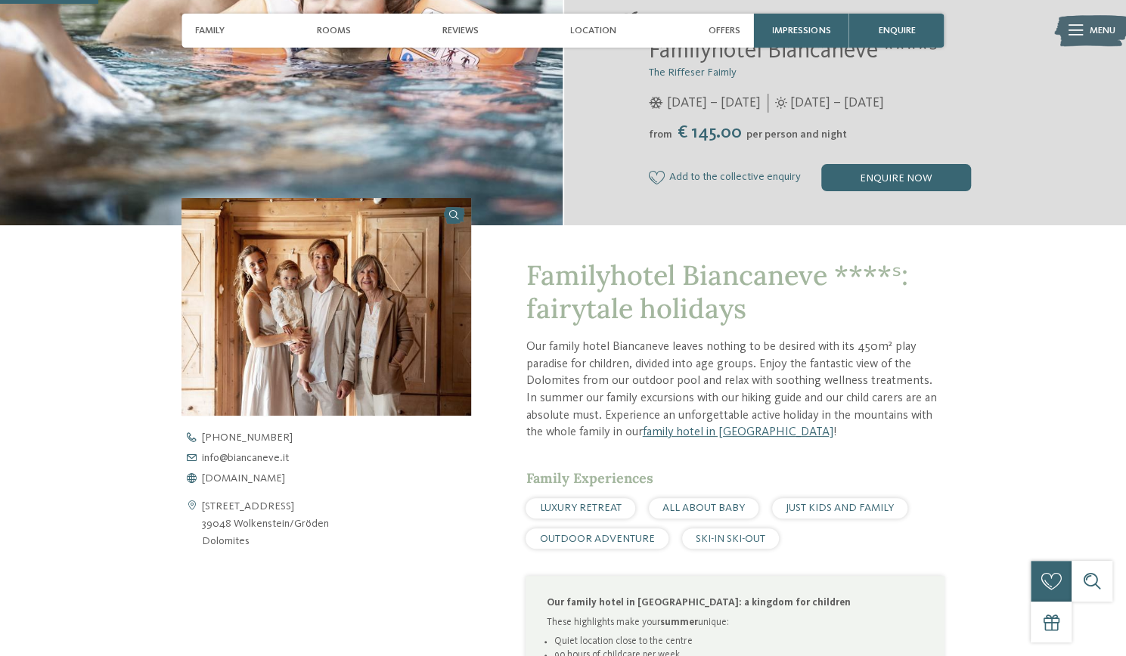
scroll to position [328, 0]
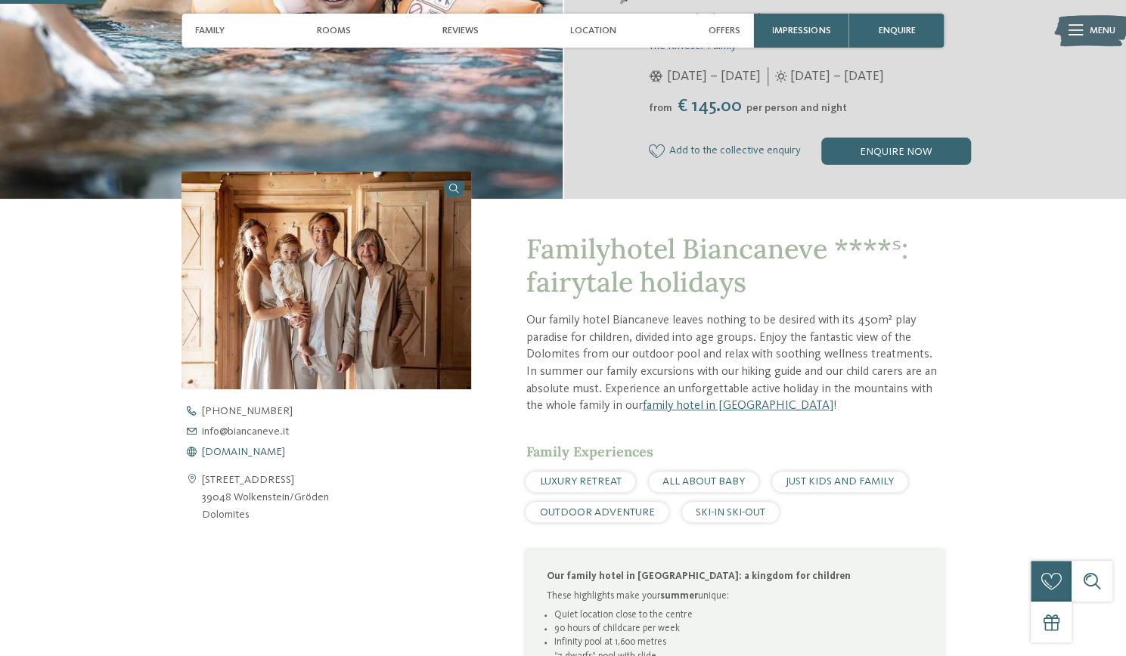
click at [256, 453] on span "www.biancaneve.it" at bounding box center [243, 452] width 83 height 11
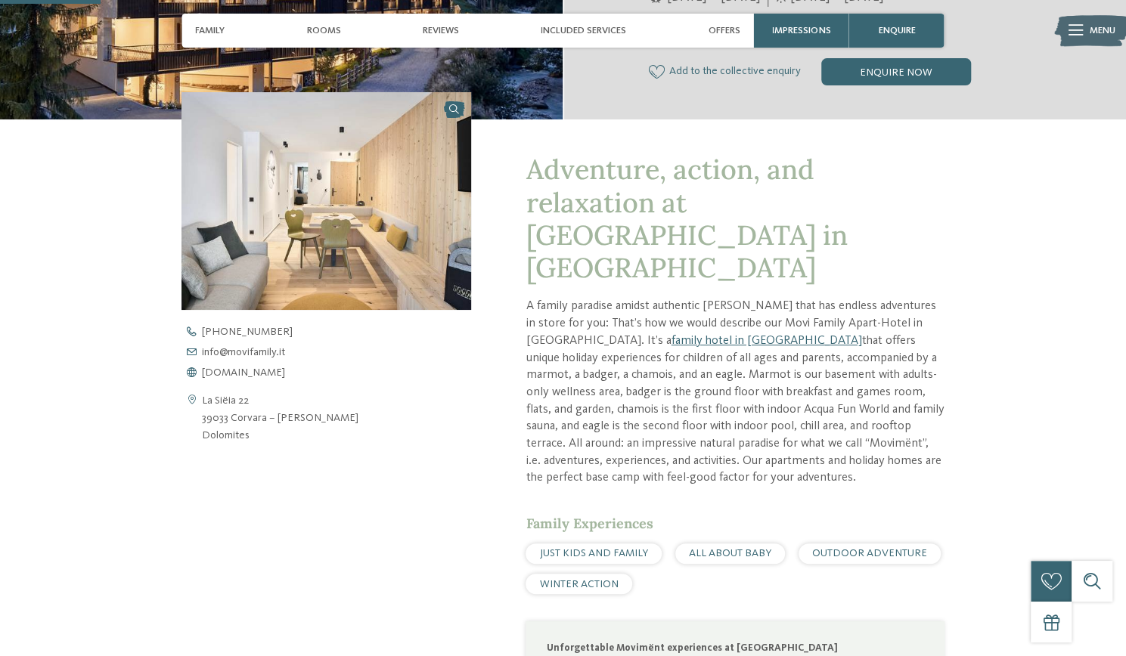
scroll to position [428, 0]
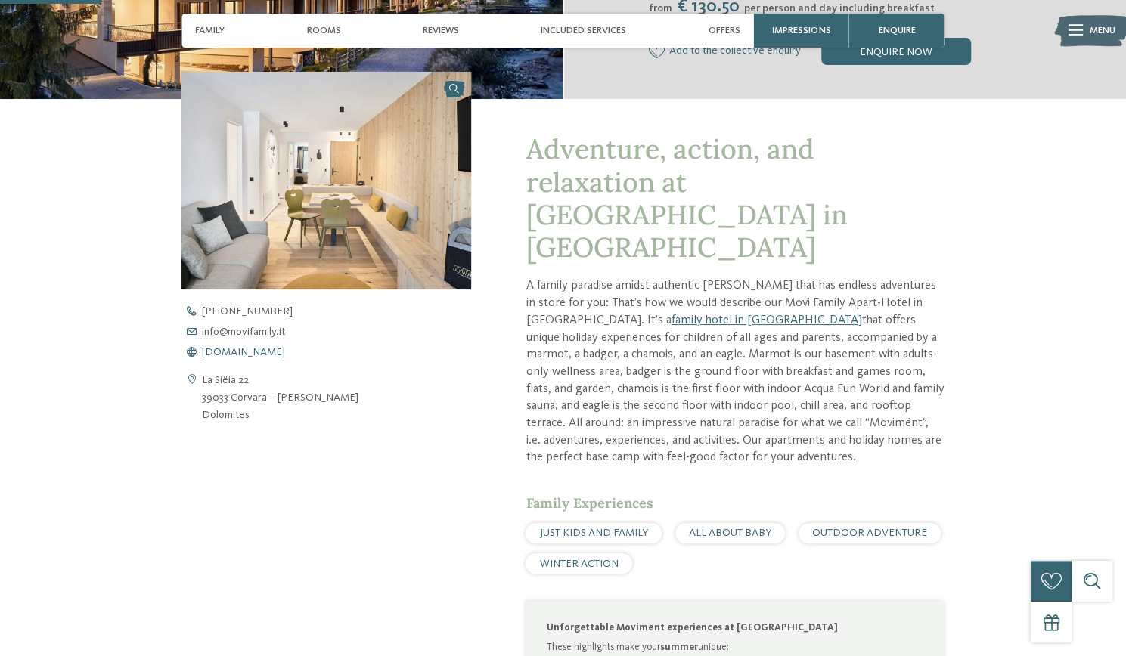
click at [261, 349] on span "www.movifamily.it" at bounding box center [243, 352] width 83 height 11
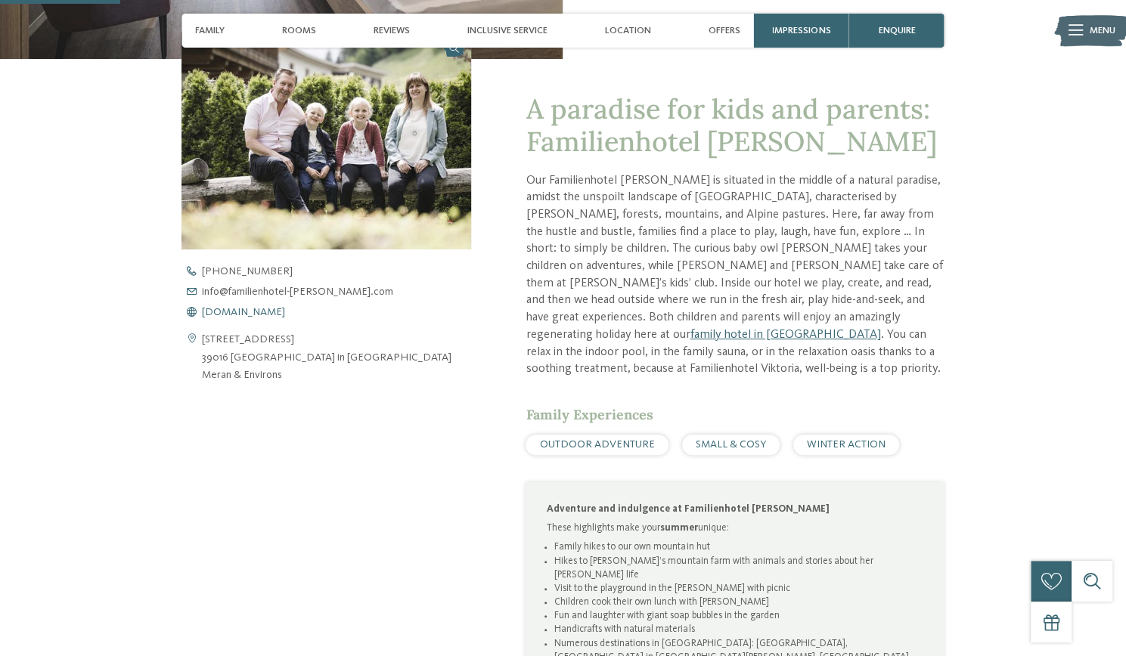
click at [285, 312] on span "www.familienhotel-viktoria.com" at bounding box center [243, 312] width 83 height 11
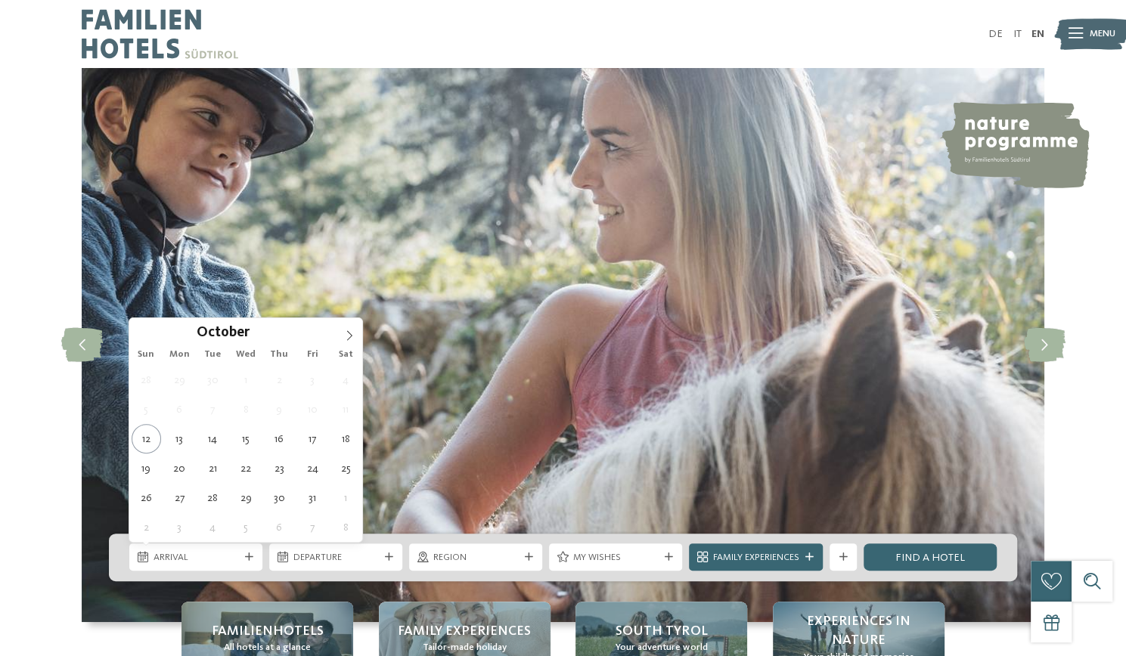
click at [198, 559] on span "Arrival" at bounding box center [196, 558] width 85 height 14
click at [351, 333] on icon at bounding box center [349, 335] width 11 height 11
type div "23.12.2025"
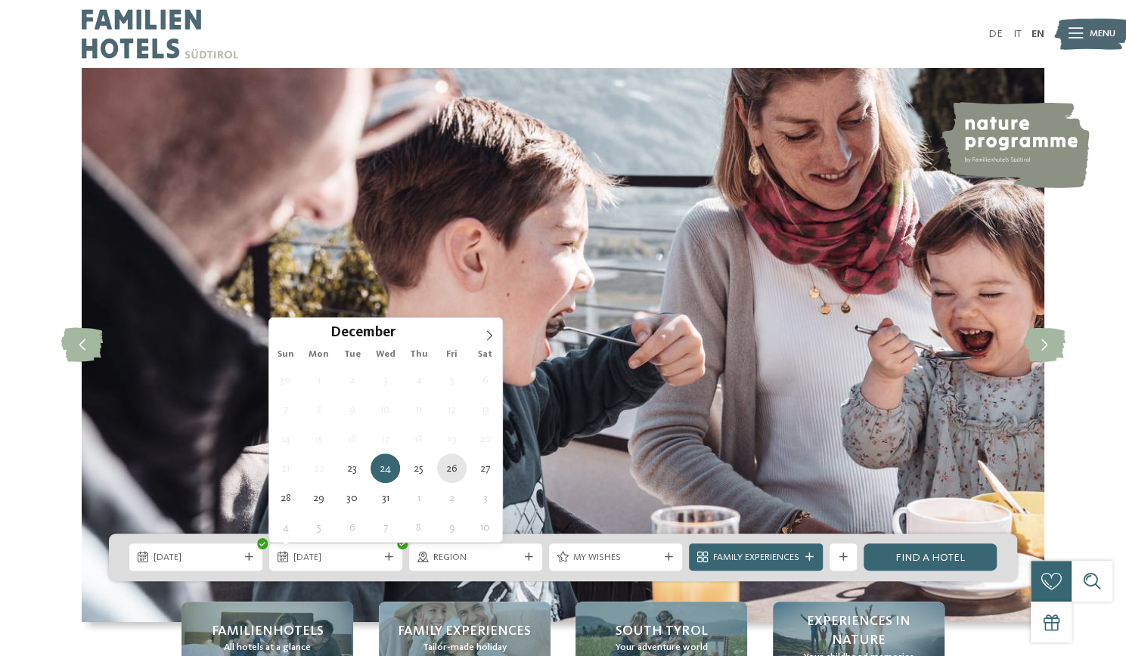
type div "26.12.2025"
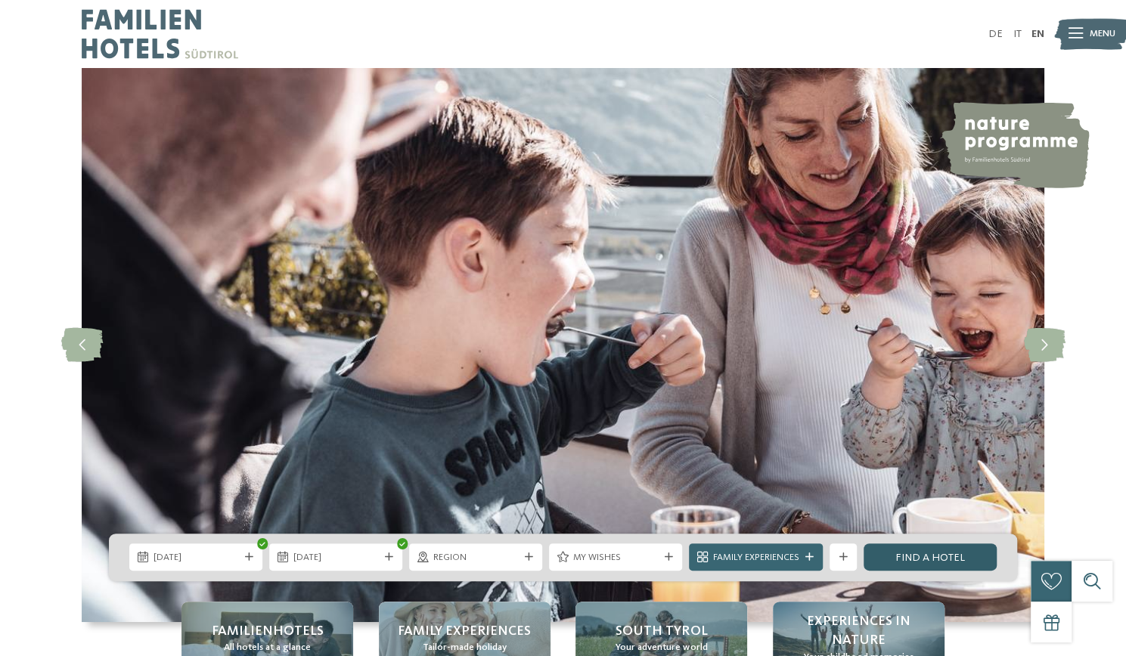
click at [915, 559] on link "Find a hotel" at bounding box center [930, 557] width 133 height 27
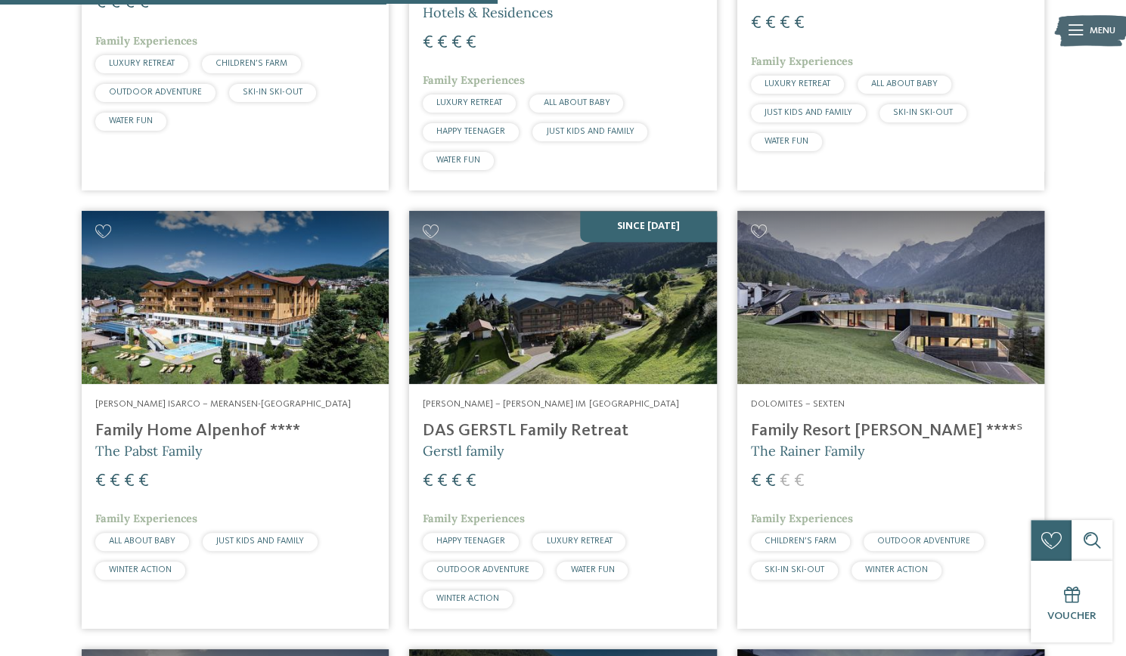
scroll to position [1258, 0]
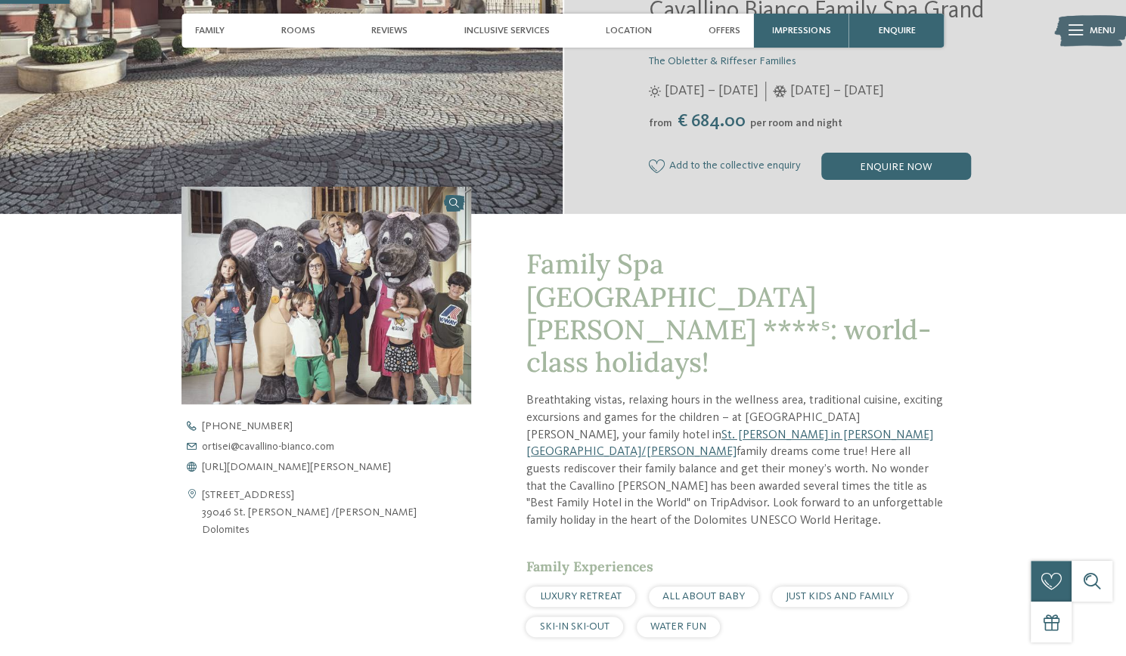
scroll to position [344, 0]
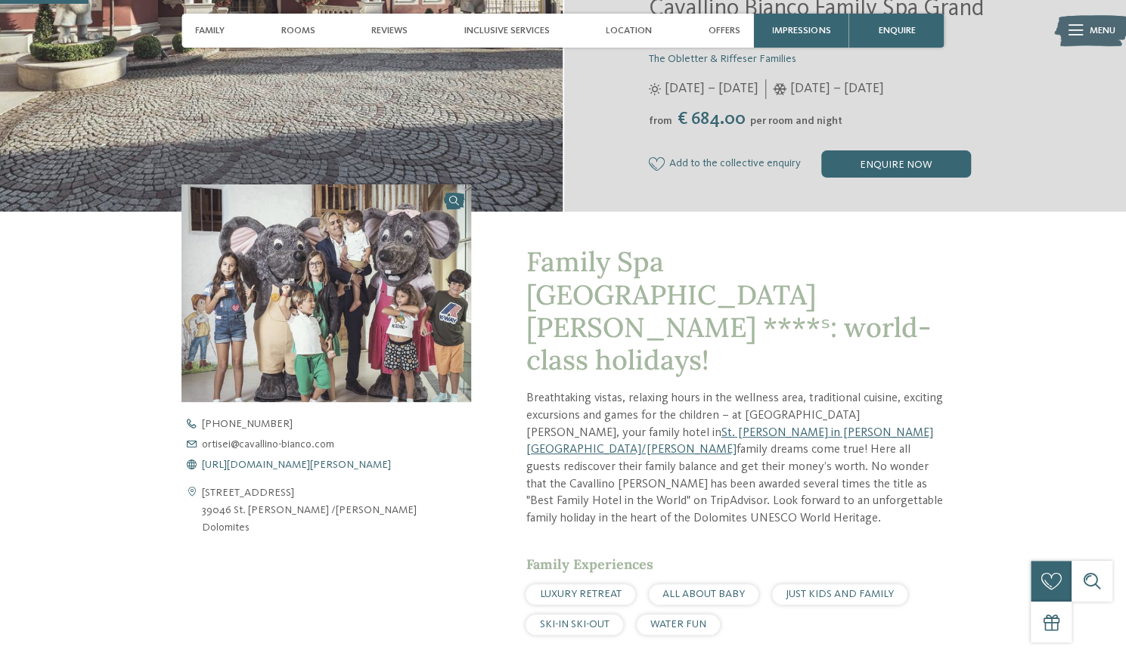
click at [279, 462] on span "https://www.cavallino-bianco.com/en/family-hotel-italy" at bounding box center [296, 465] width 189 height 11
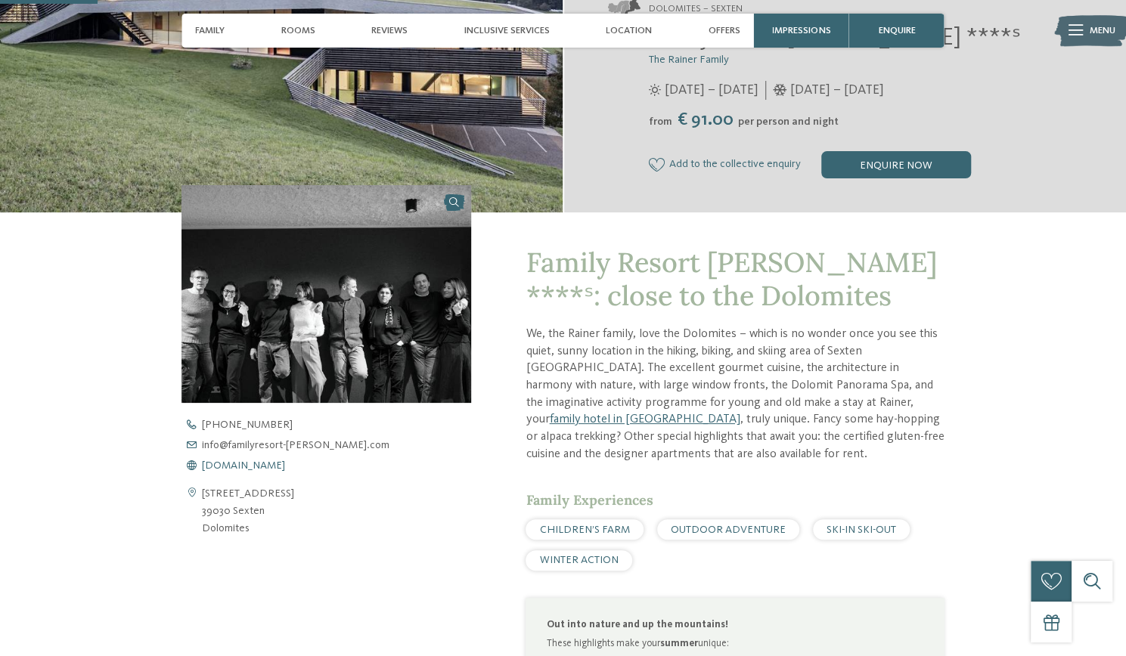
click at [285, 467] on span "[DOMAIN_NAME]" at bounding box center [243, 466] width 83 height 11
